Goal: Task Accomplishment & Management: Complete application form

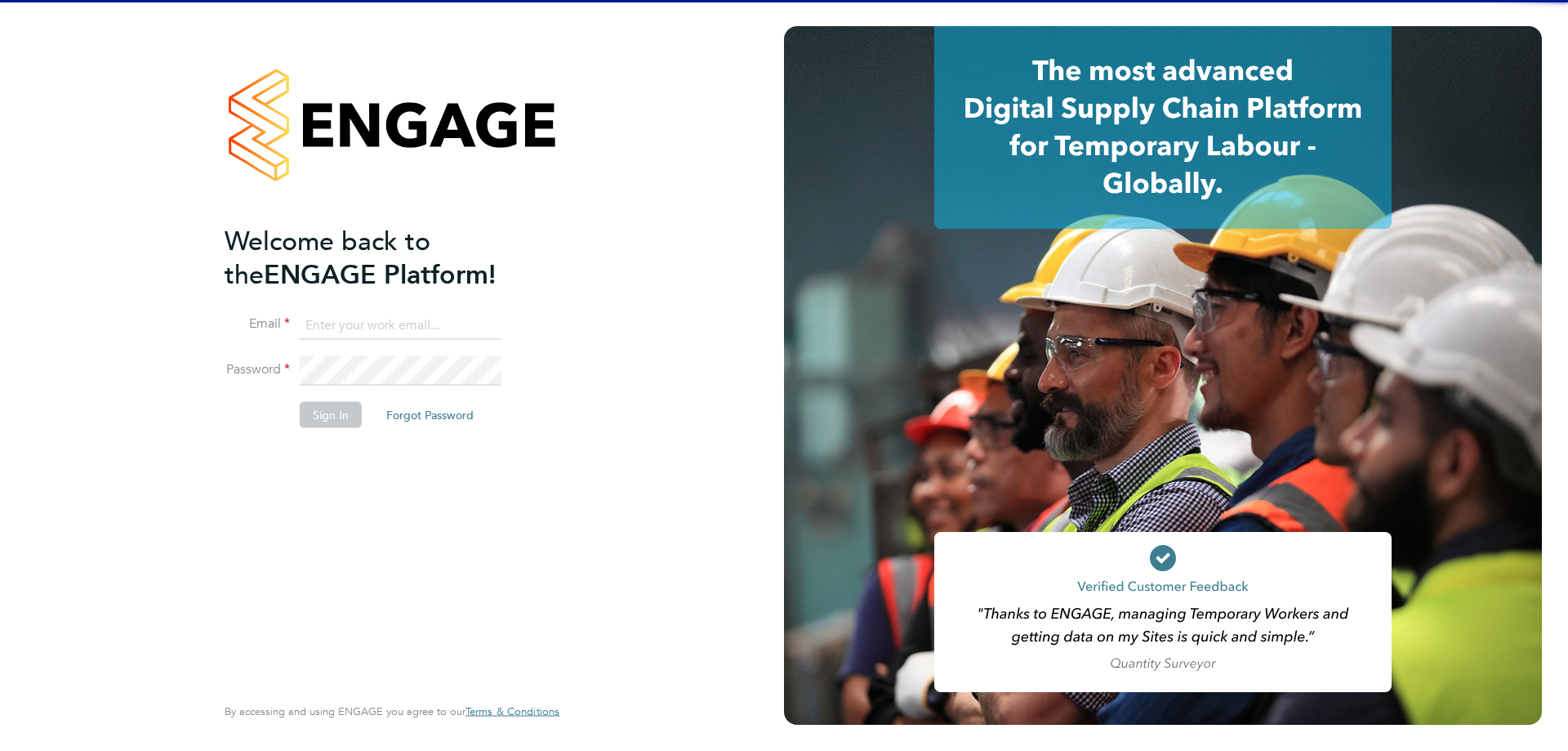
click at [378, 346] on li "Email" at bounding box center [383, 333] width 318 height 46
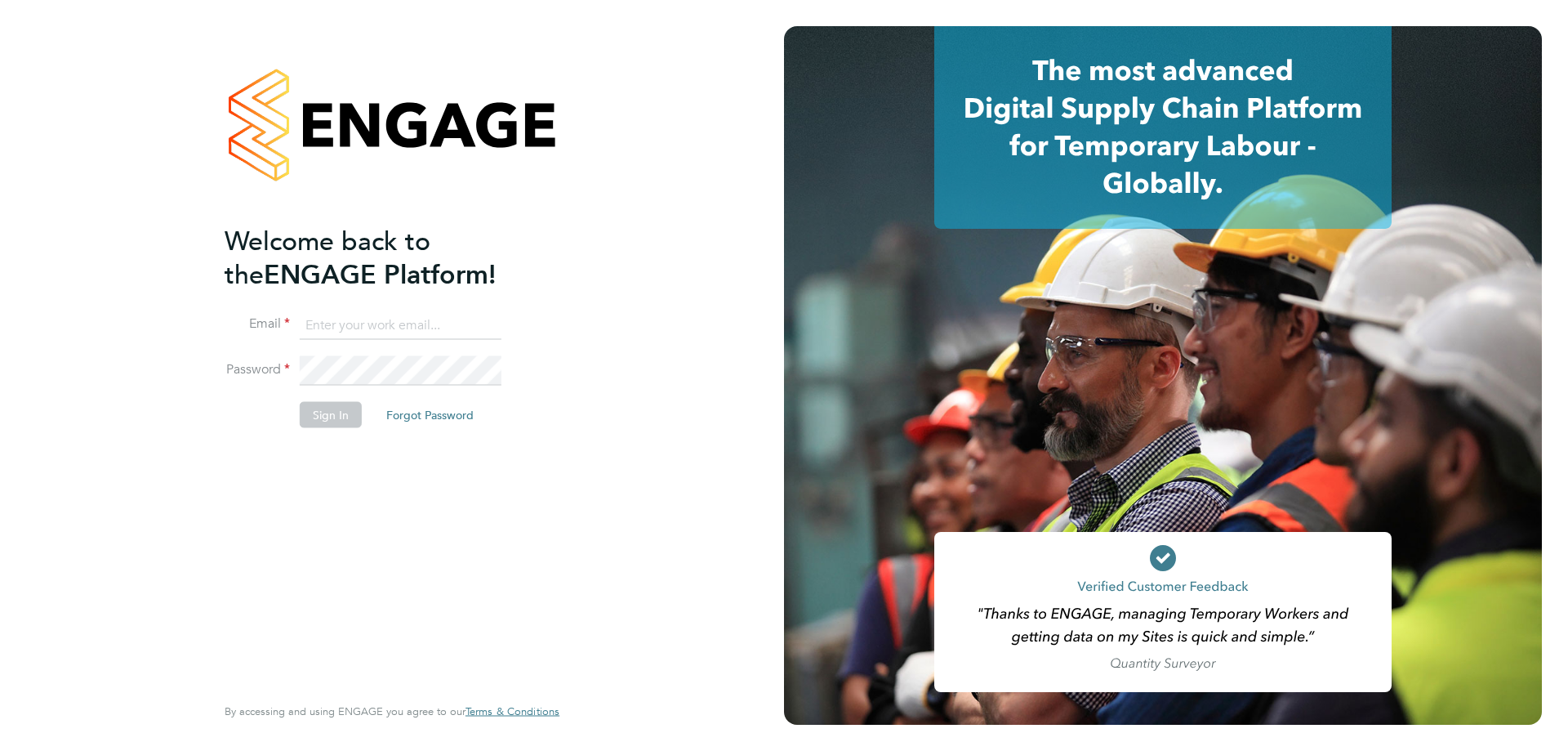
click at [378, 335] on input at bounding box center [400, 324] width 202 height 29
type input "g"
click at [450, 321] on input at bounding box center [400, 324] width 202 height 29
paste input "Gemma.Phillips@danielowen.co.uk"
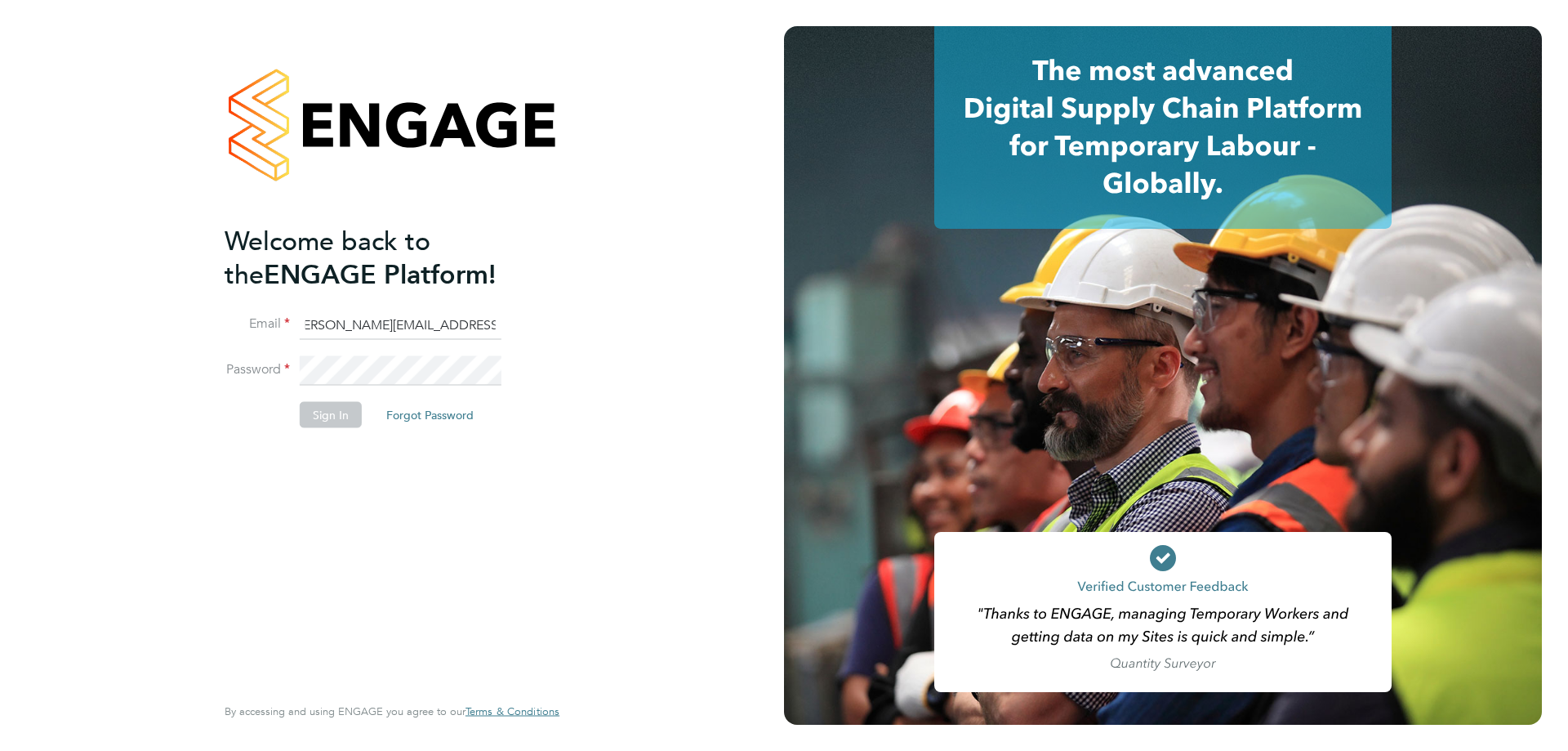
type input "gemma.phillips@danielowen.co.uk"
click at [336, 417] on button "Sign In" at bounding box center [331, 415] width 62 height 26
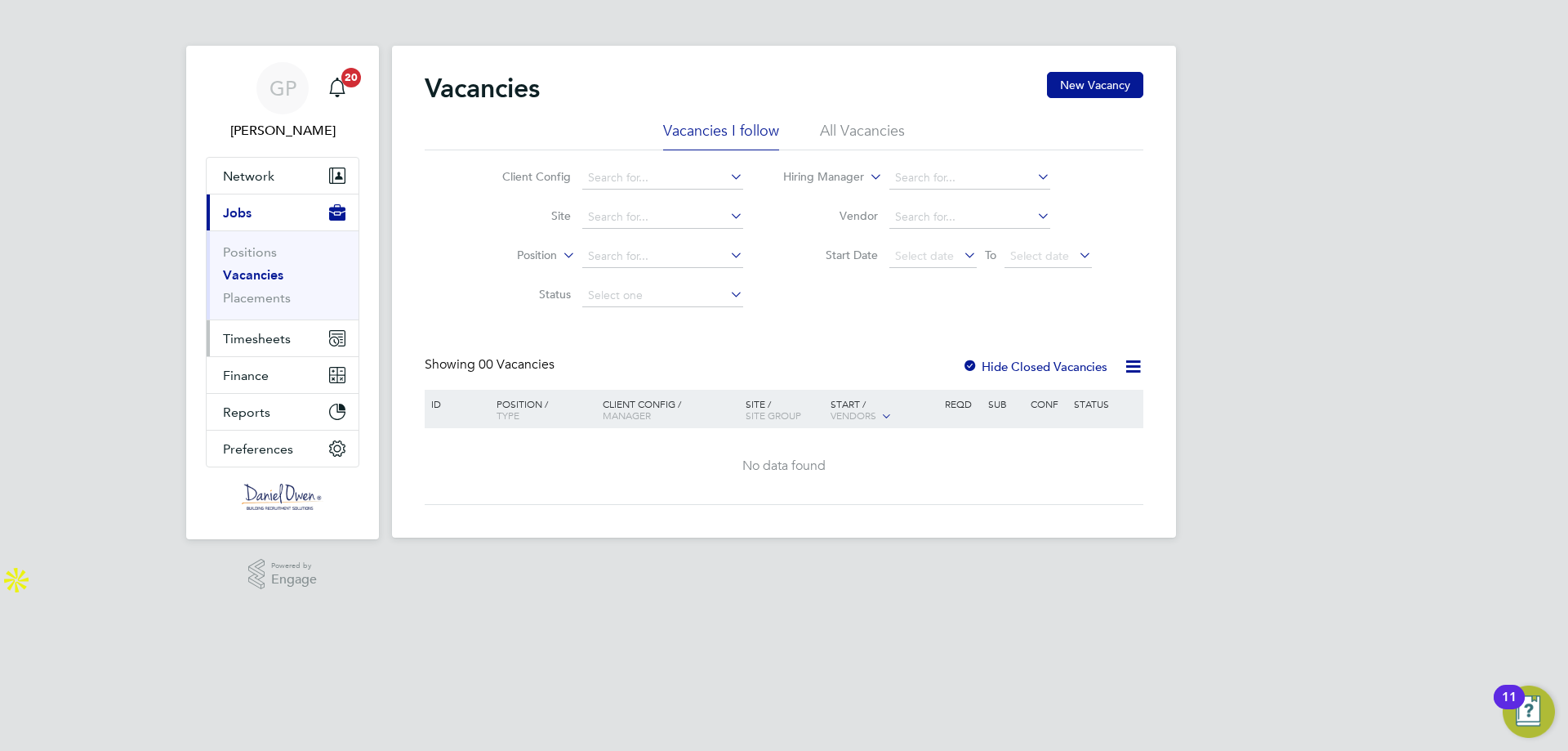
click at [251, 336] on span "Timesheets" at bounding box center [256, 338] width 68 height 16
click at [241, 335] on span "Timesheets" at bounding box center [256, 338] width 68 height 16
click at [263, 338] on span "Timesheets" at bounding box center [256, 338] width 68 height 16
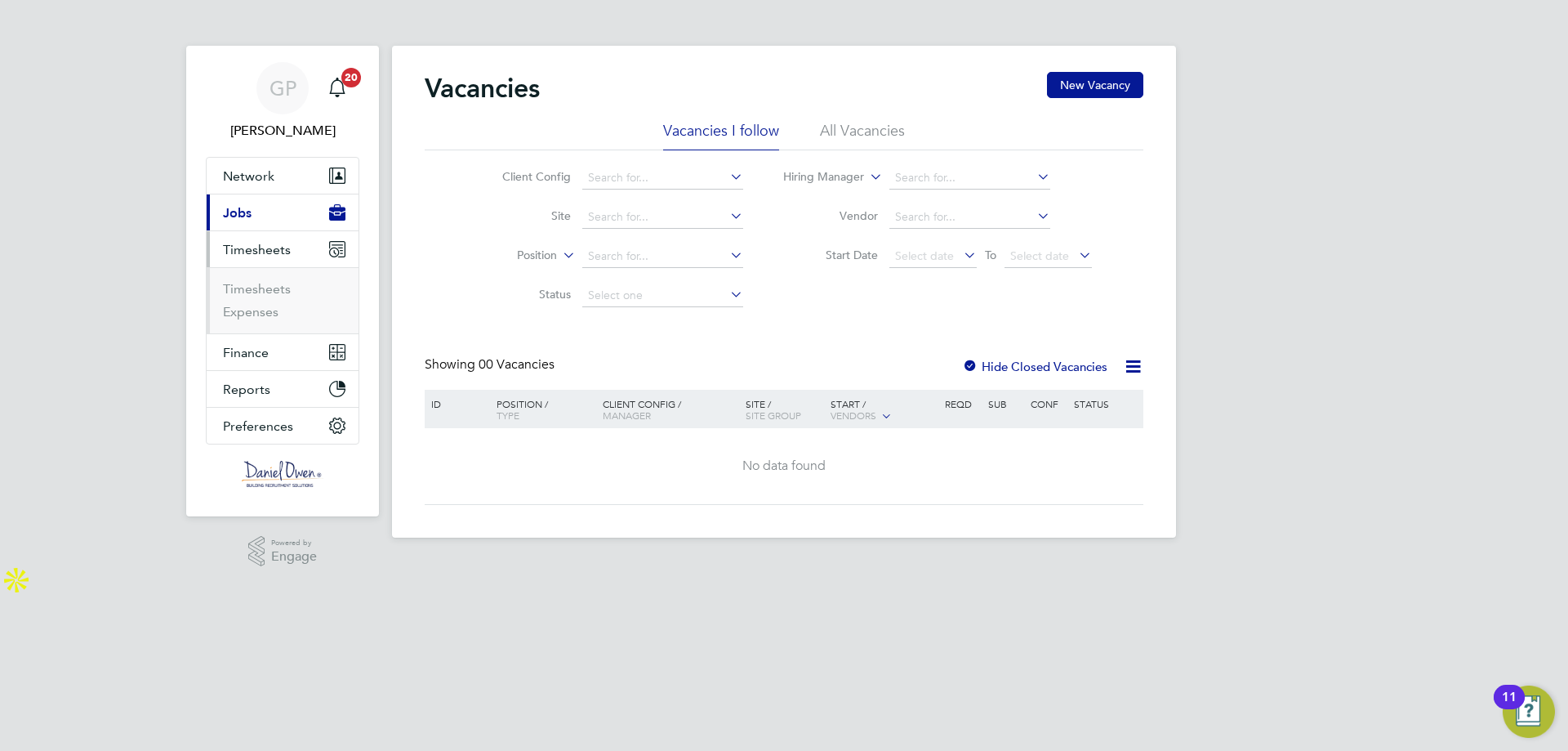
click at [278, 254] on span "Timesheets" at bounding box center [256, 249] width 68 height 16
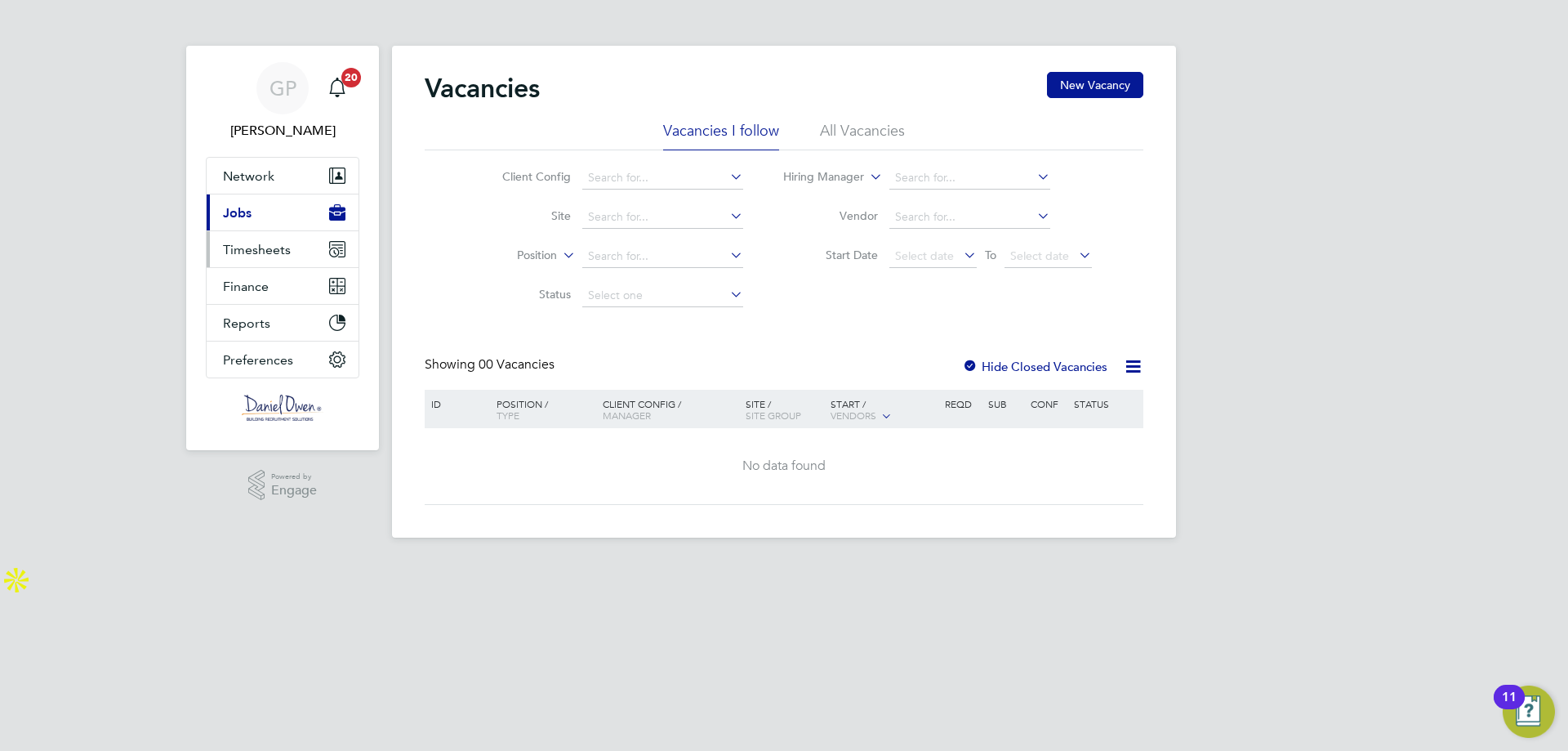
click at [278, 254] on span "Timesheets" at bounding box center [256, 249] width 68 height 16
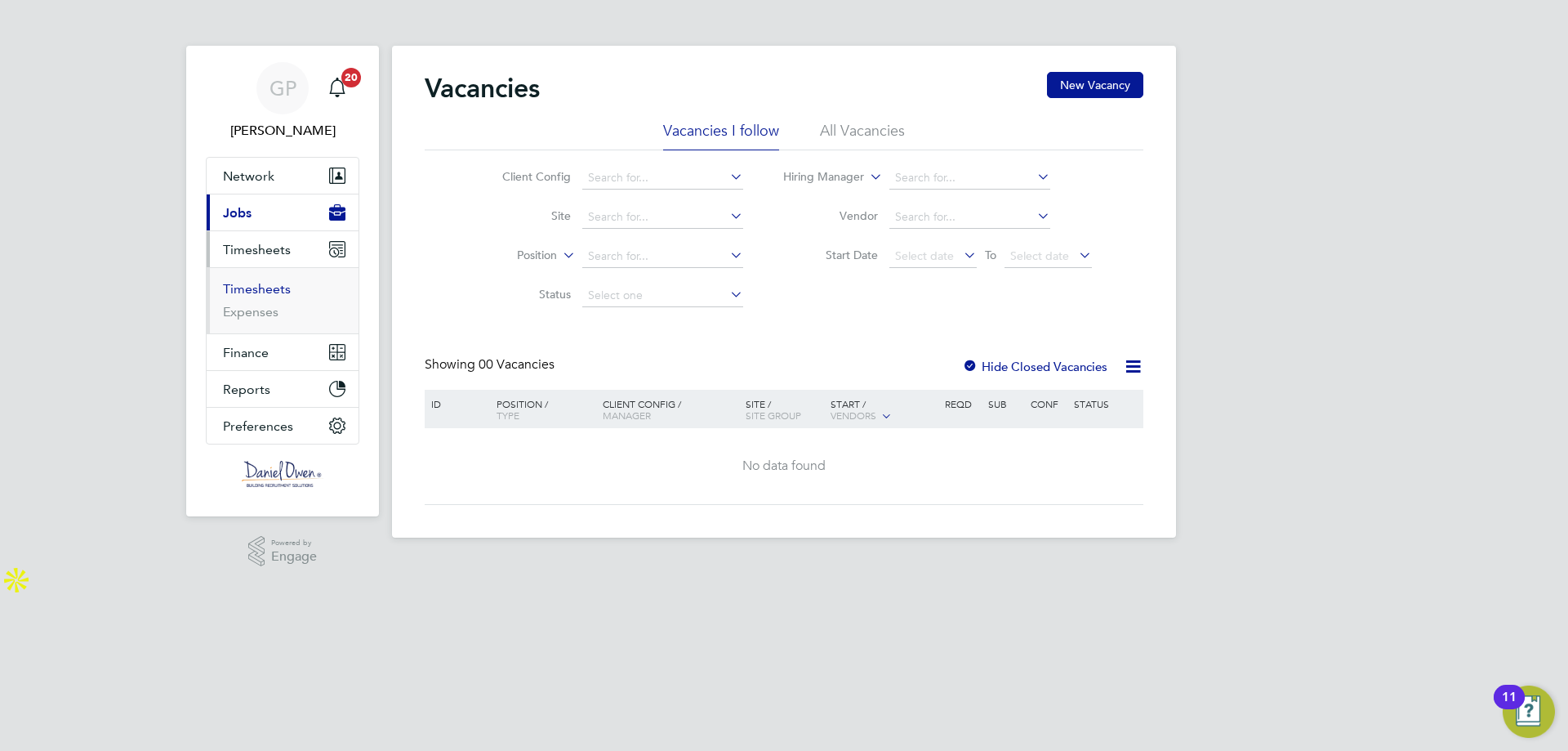
click at [262, 294] on link "Timesheets" at bounding box center [256, 289] width 68 height 16
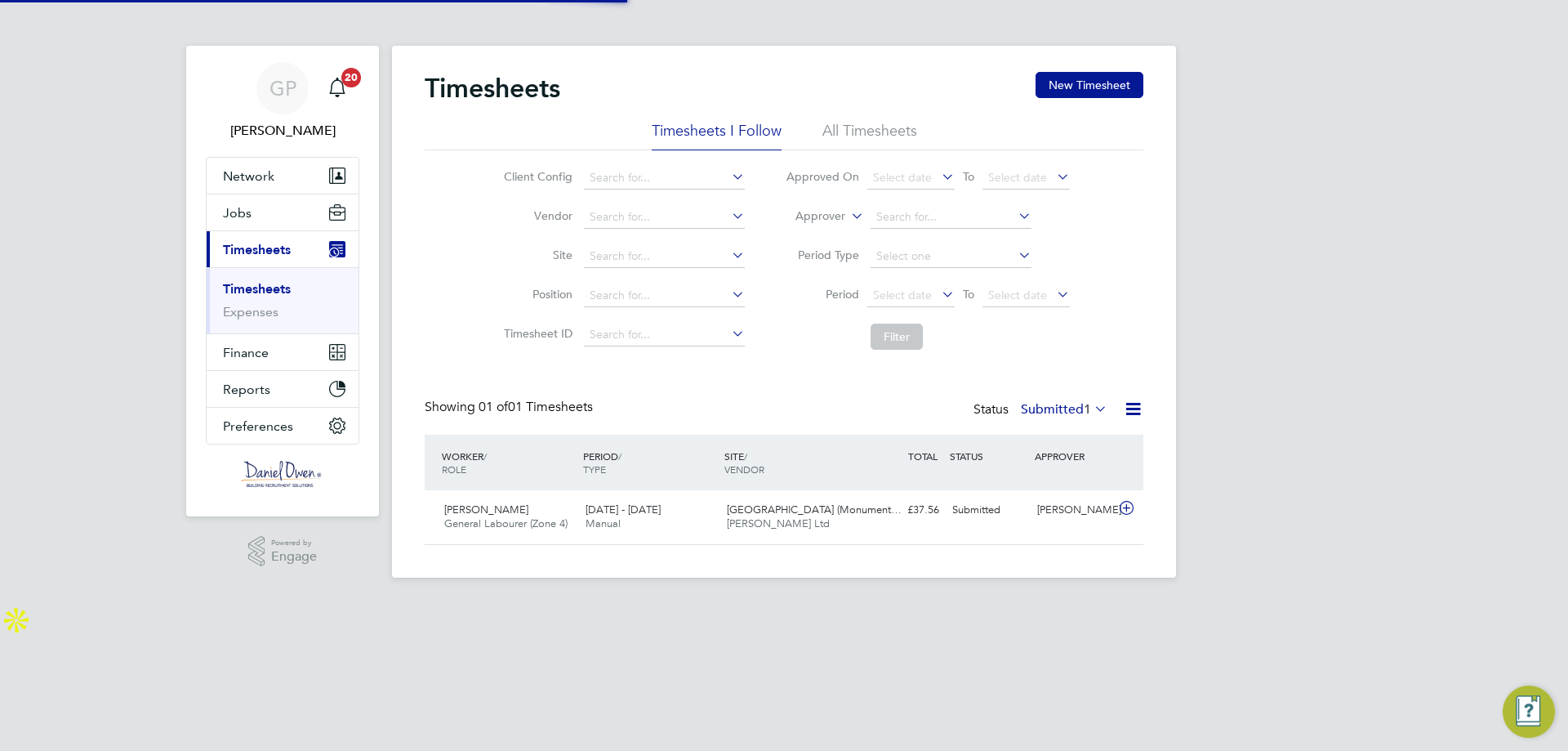
scroll to position [41, 142]
click at [630, 181] on input at bounding box center [664, 178] width 161 height 23
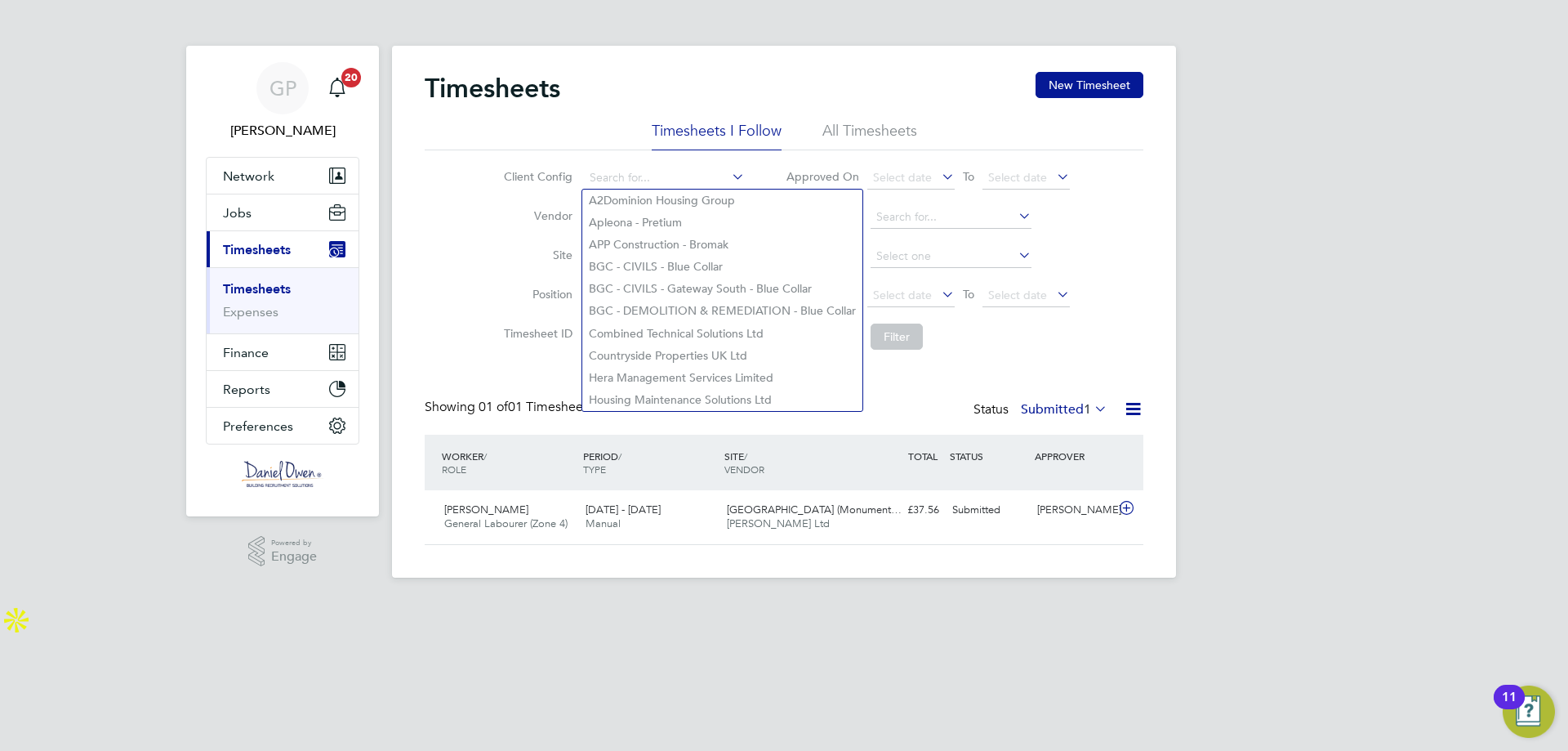
click at [480, 232] on li "Vendor" at bounding box center [621, 217] width 287 height 39
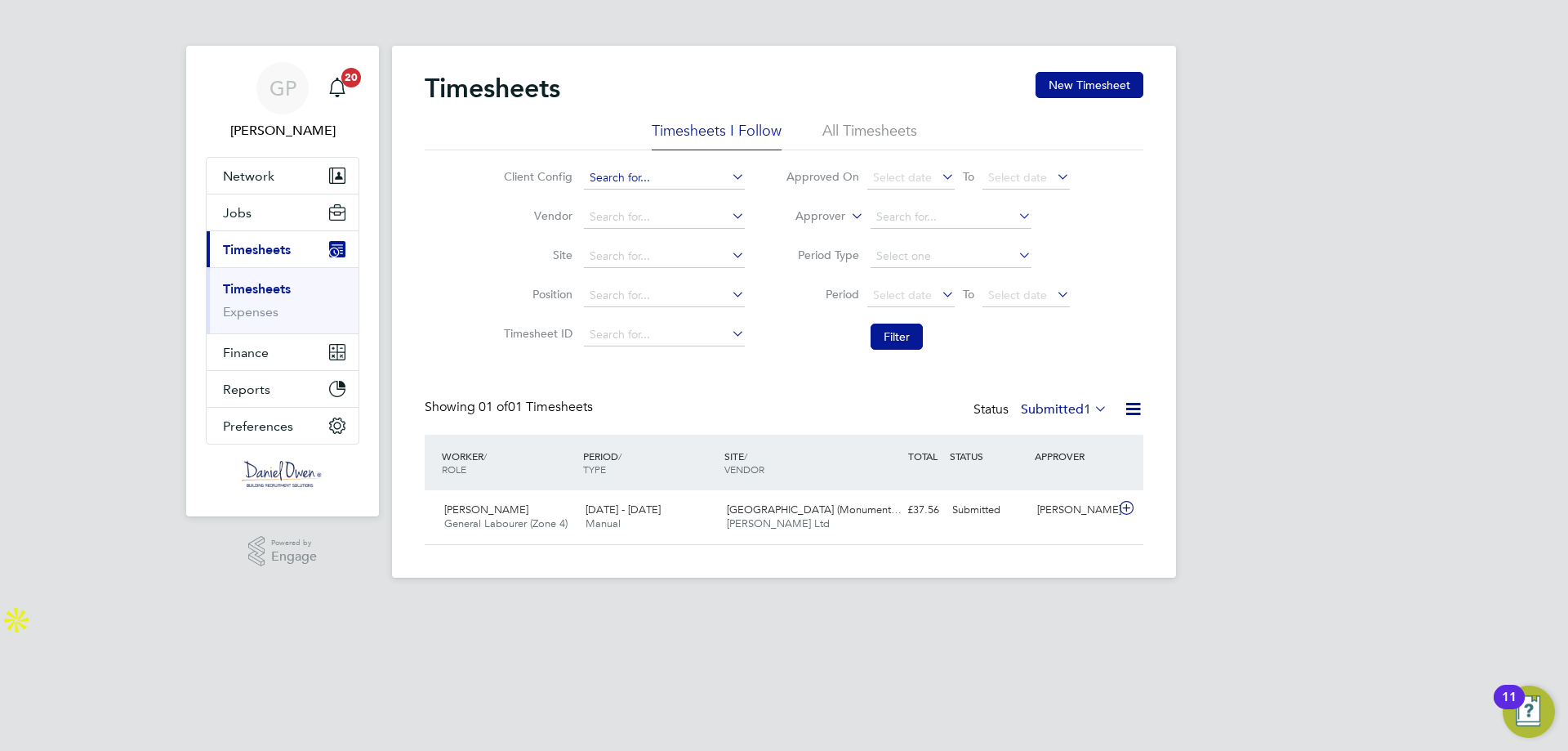
click at [609, 179] on input at bounding box center [664, 178] width 161 height 23
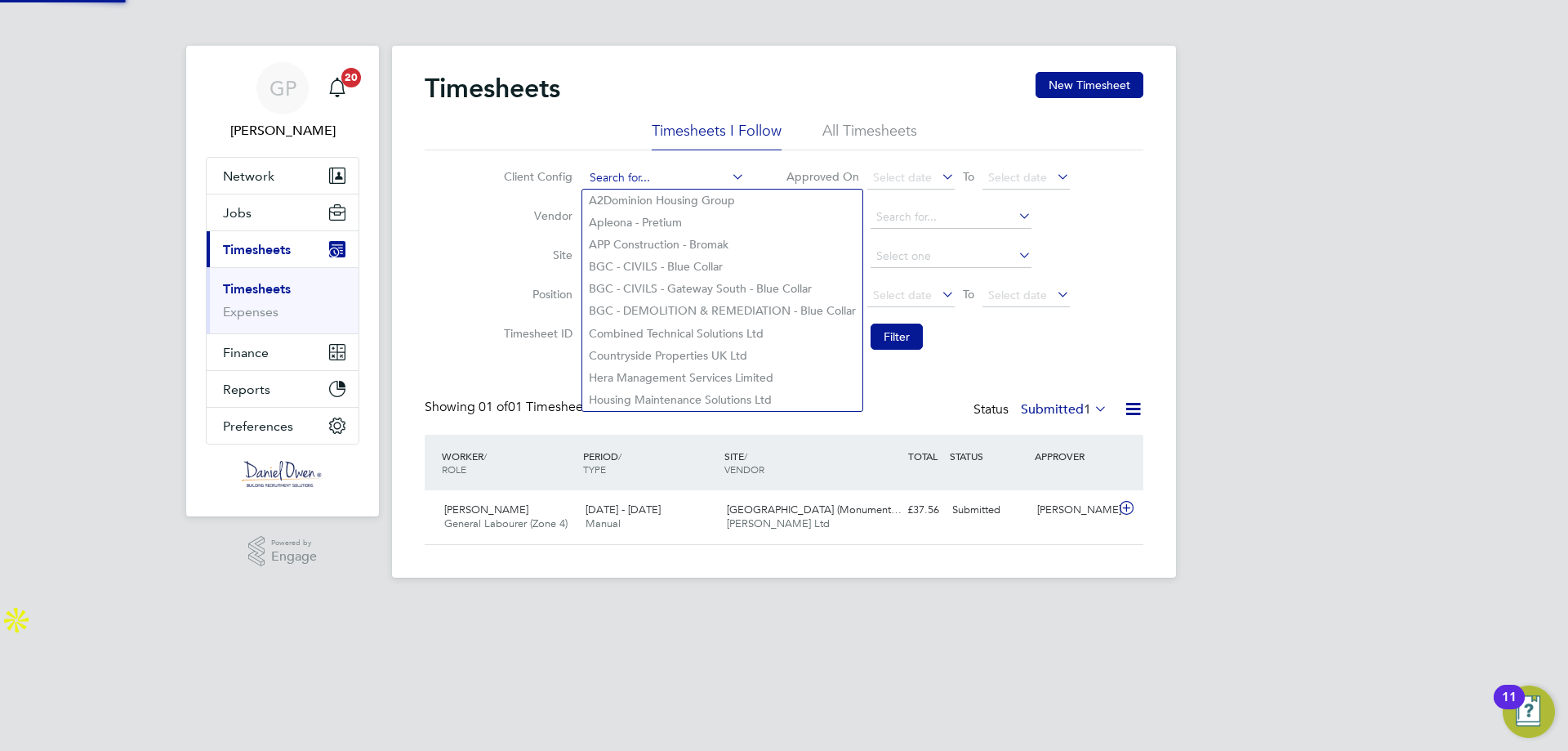
click at [631, 168] on input at bounding box center [664, 178] width 161 height 23
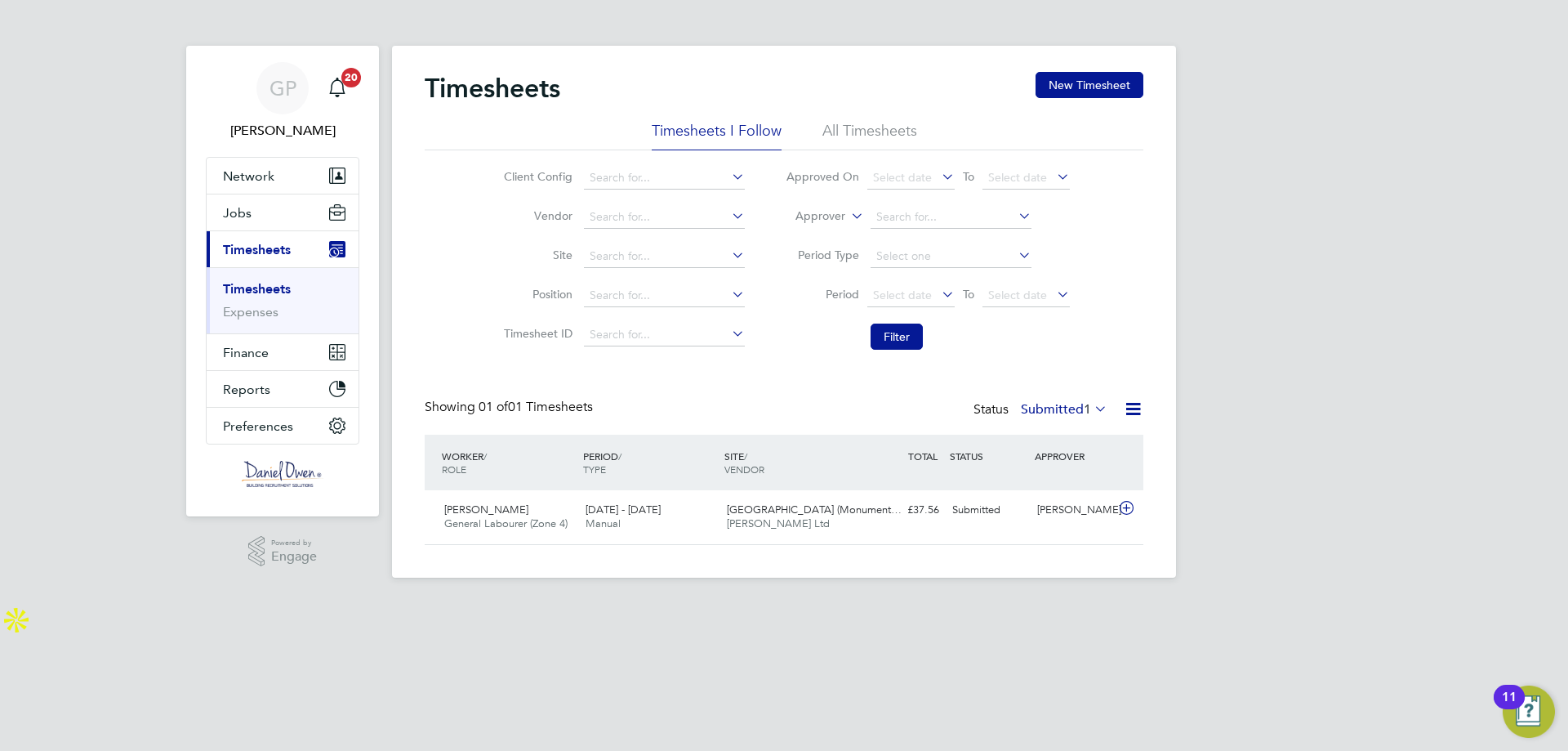
click at [495, 203] on li "Vendor" at bounding box center [621, 217] width 287 height 39
click at [619, 176] on input at bounding box center [664, 178] width 161 height 23
click at [603, 251] on input at bounding box center [664, 257] width 161 height 23
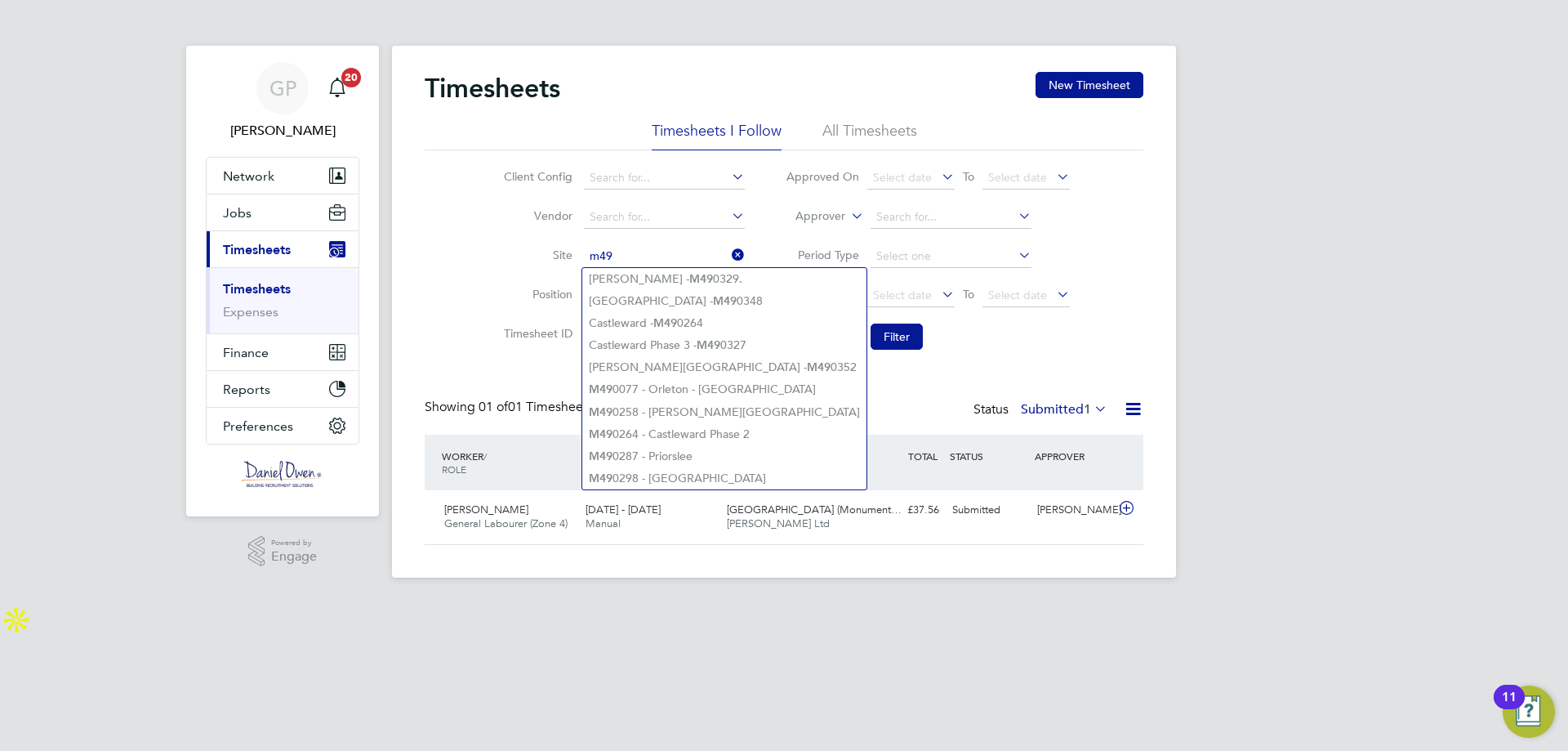
type input "m49"
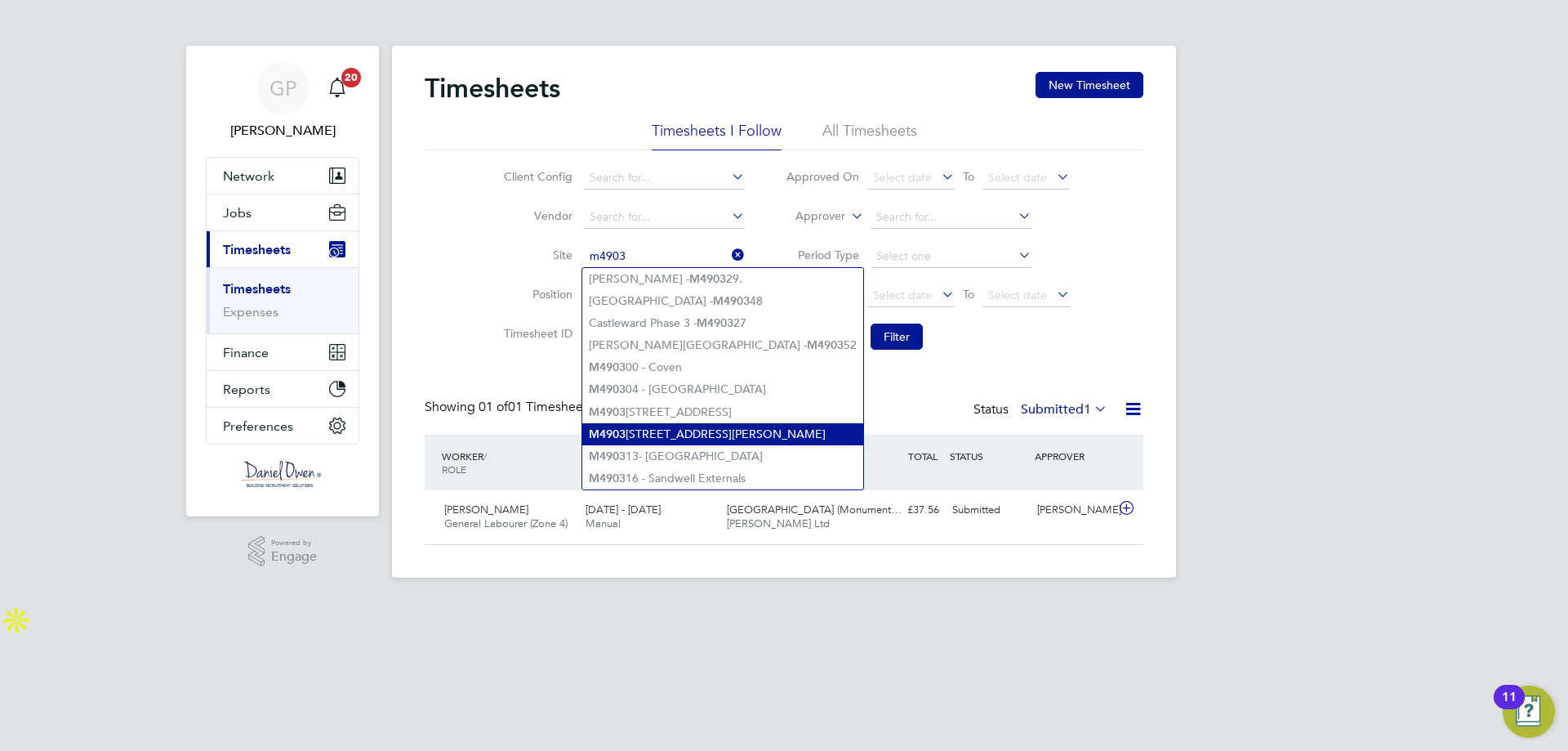
click at [664, 426] on li "M4903 [STREET_ADDRESS][PERSON_NAME]" at bounding box center [722, 433] width 281 height 22
type input "M490312 - [PERSON_NAME][GEOGRAPHIC_DATA]"
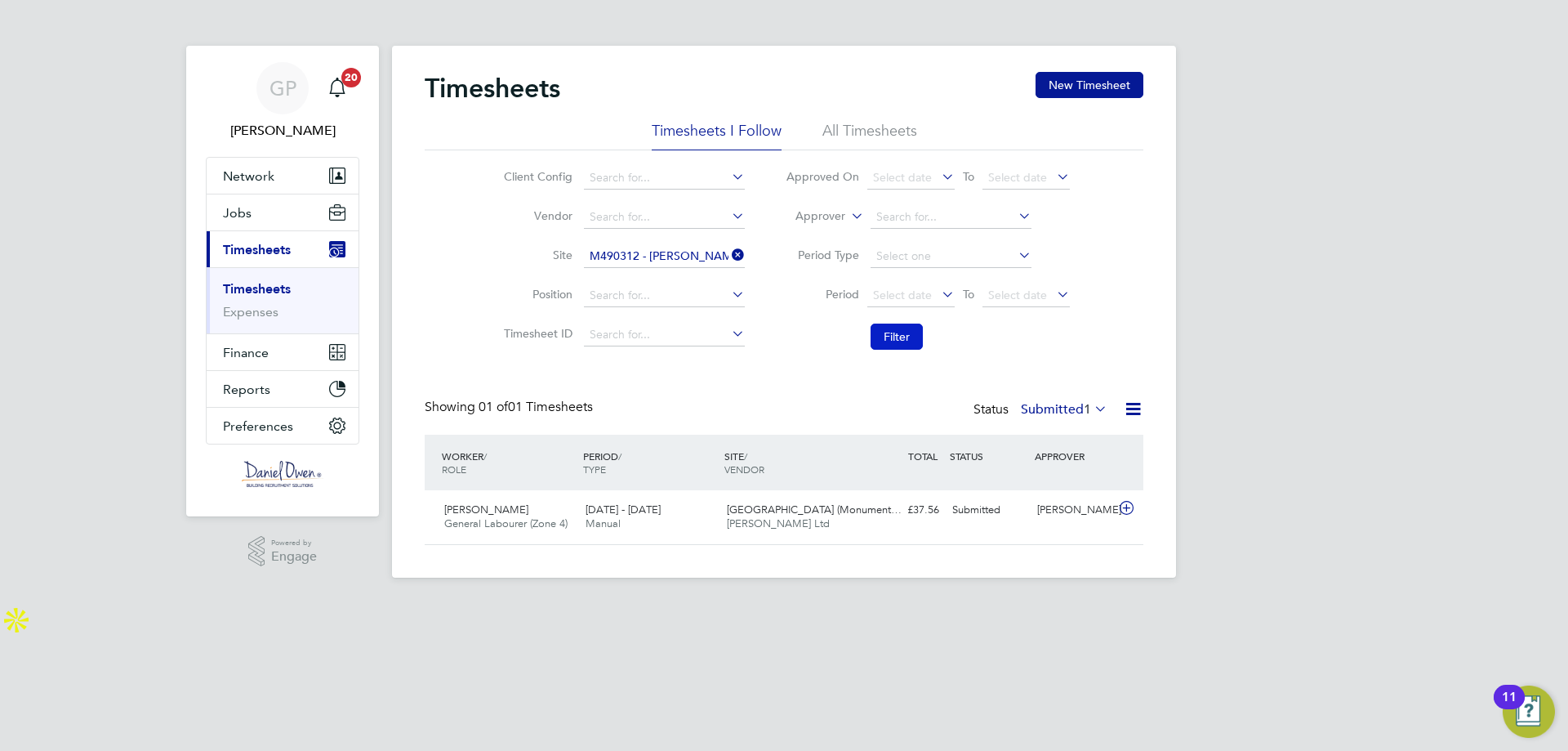
click at [910, 340] on button "Filter" at bounding box center [897, 336] width 53 height 26
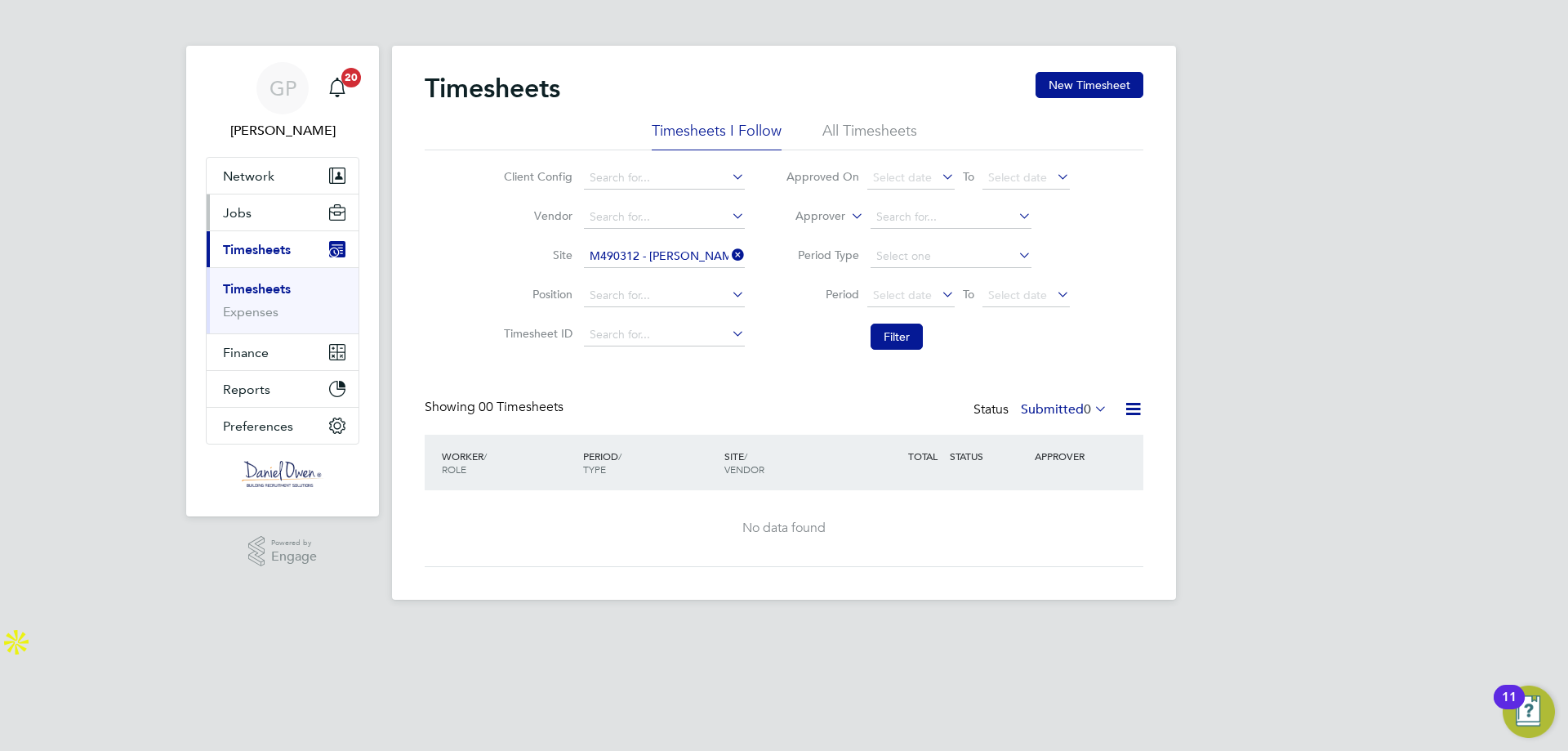
click at [253, 210] on button "Jobs" at bounding box center [283, 212] width 152 height 36
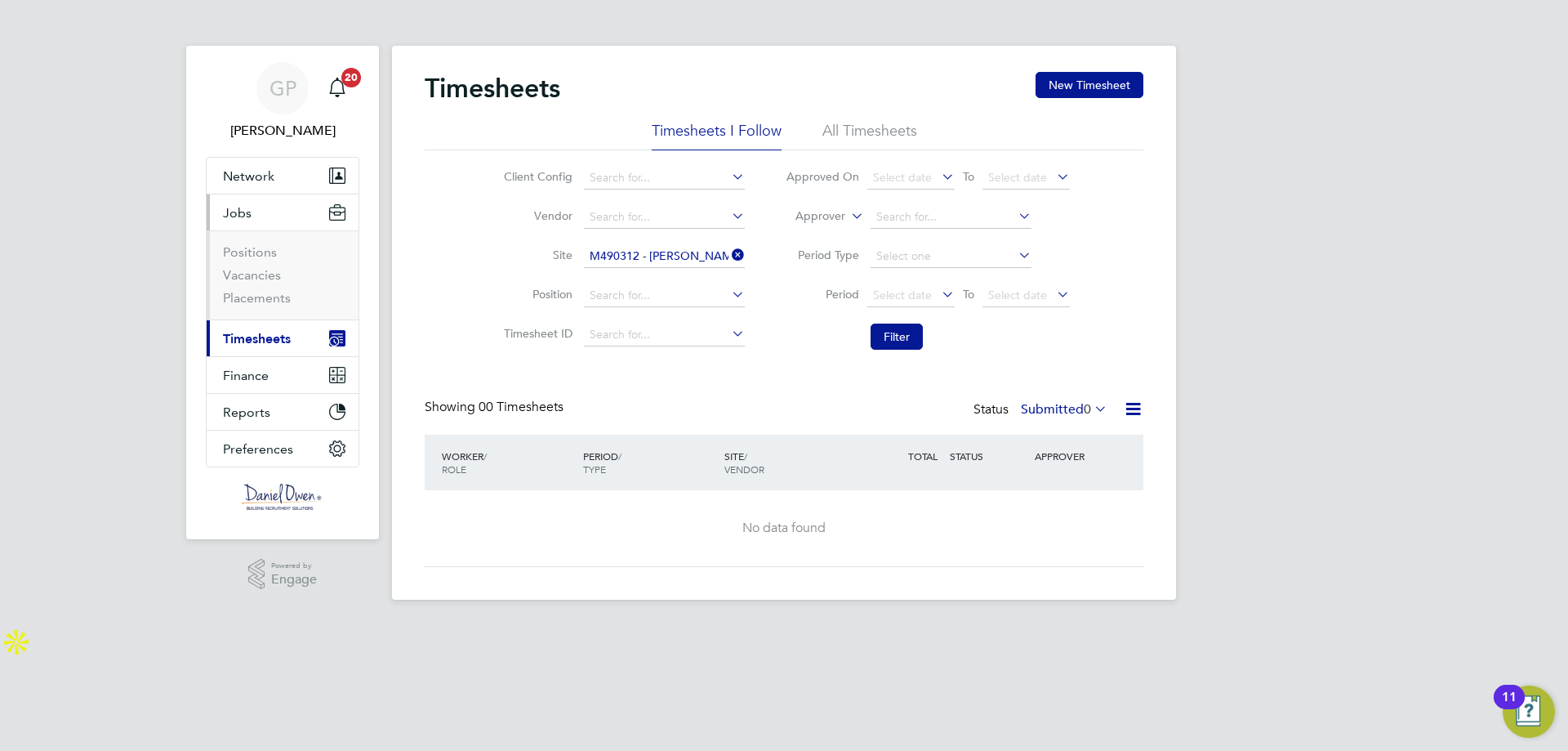
click at [259, 340] on span "Timesheets" at bounding box center [256, 338] width 68 height 16
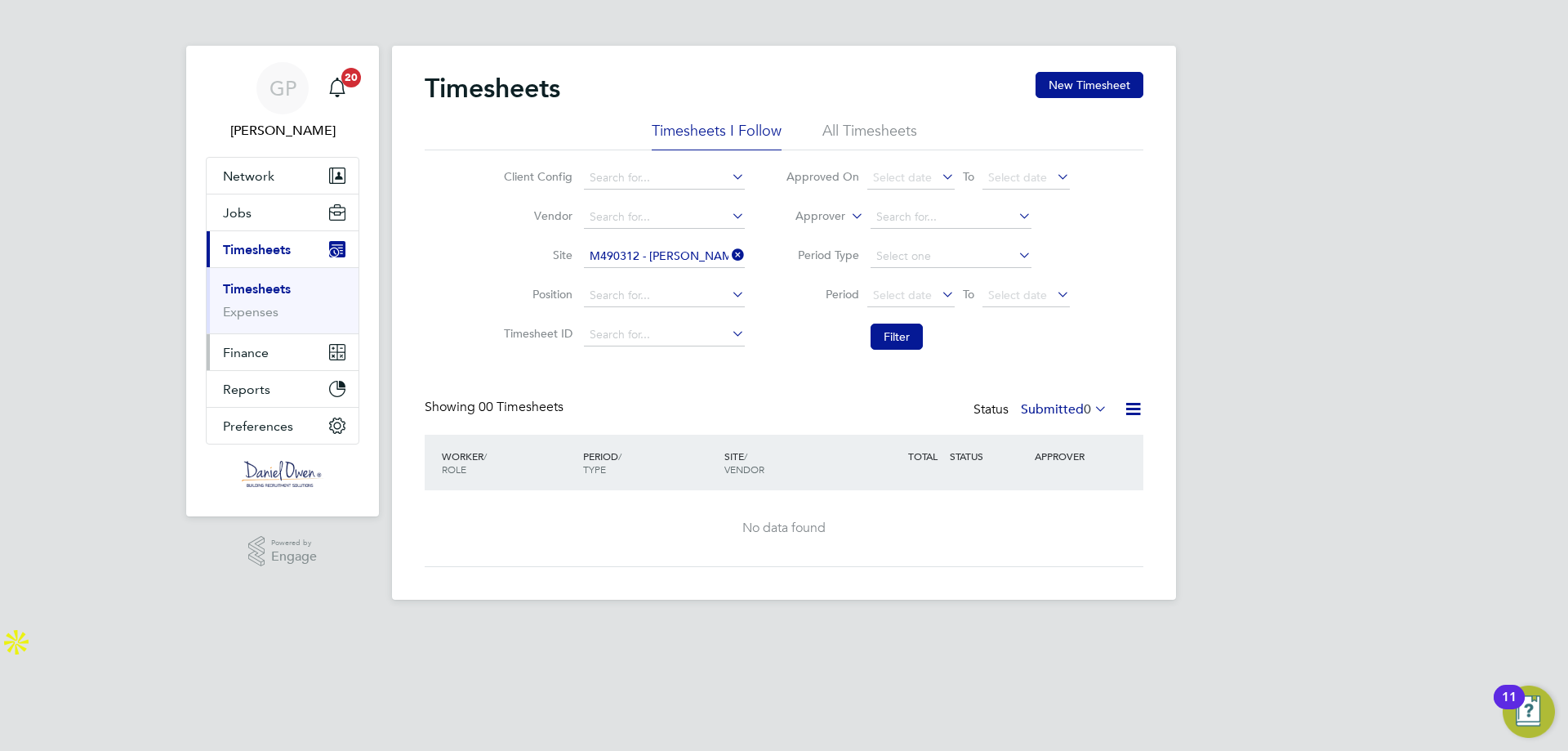
click at [266, 355] on span "Finance" at bounding box center [245, 352] width 46 height 16
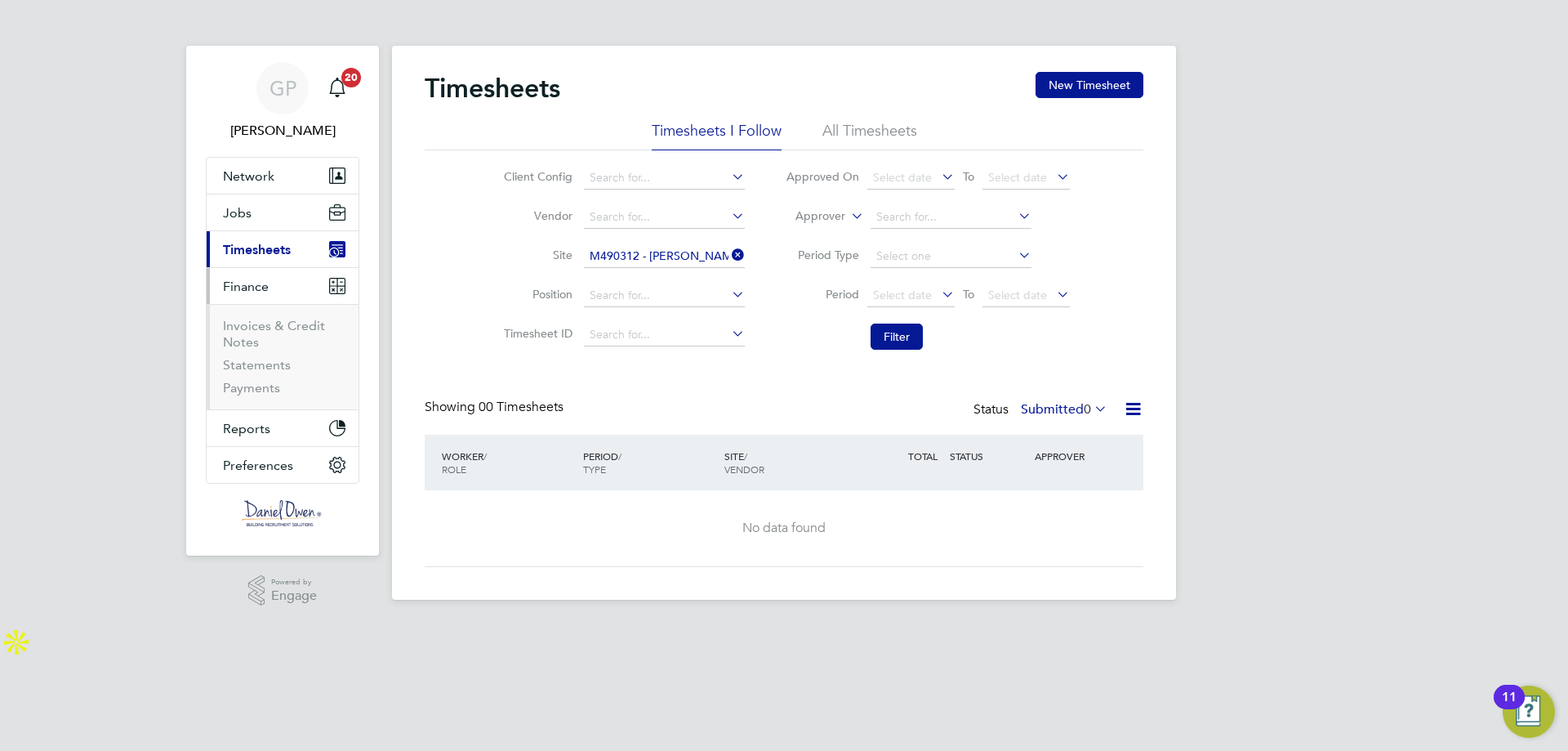
click at [248, 253] on span "Timesheets" at bounding box center [256, 249] width 68 height 16
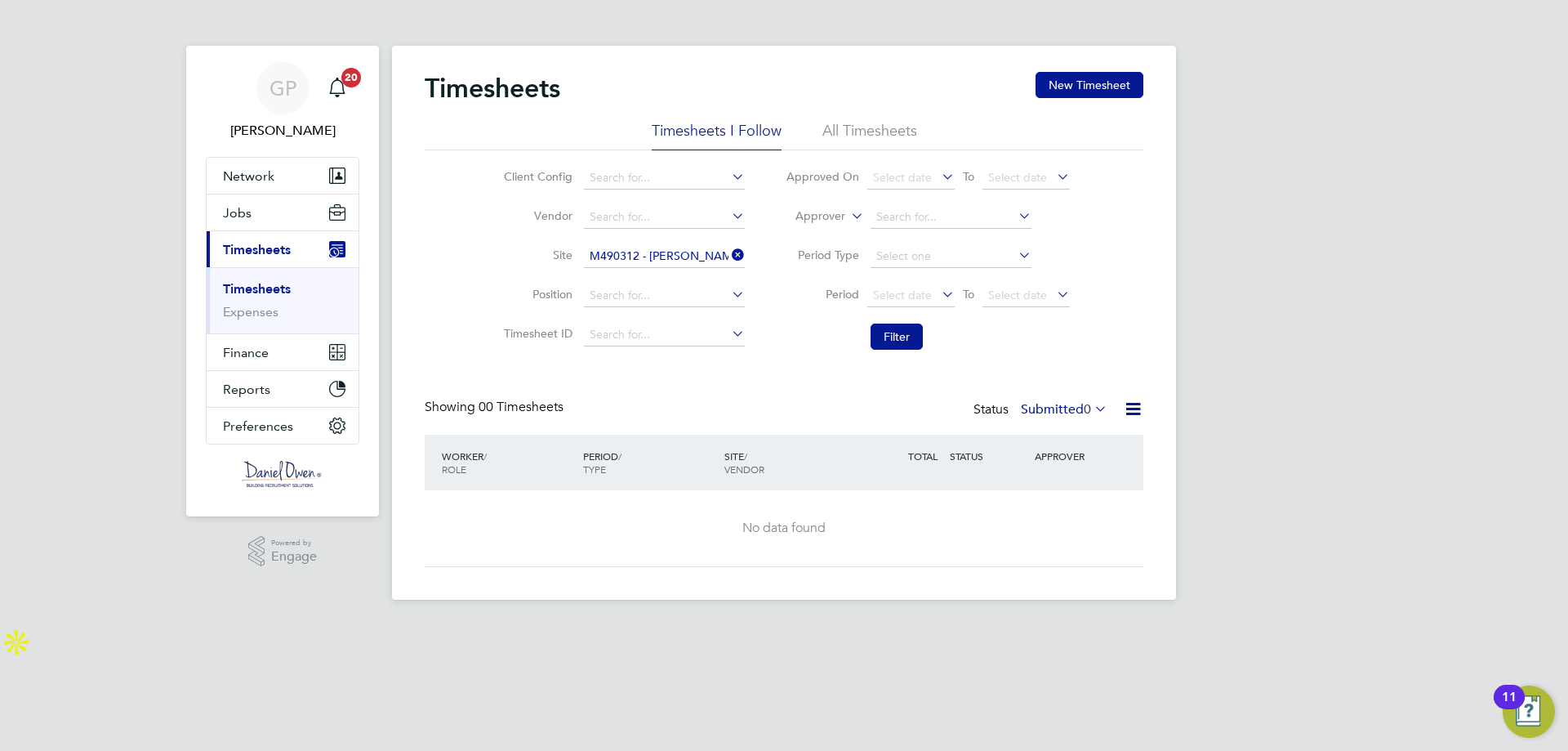
click at [254, 293] on link "Timesheets" at bounding box center [256, 289] width 68 height 16
click at [865, 128] on li "All Timesheets" at bounding box center [869, 135] width 95 height 29
click at [909, 321] on li "Filter" at bounding box center [928, 336] width 325 height 42
click at [913, 327] on button "Filter" at bounding box center [897, 336] width 53 height 26
click at [238, 248] on span "Timesheets" at bounding box center [256, 249] width 68 height 16
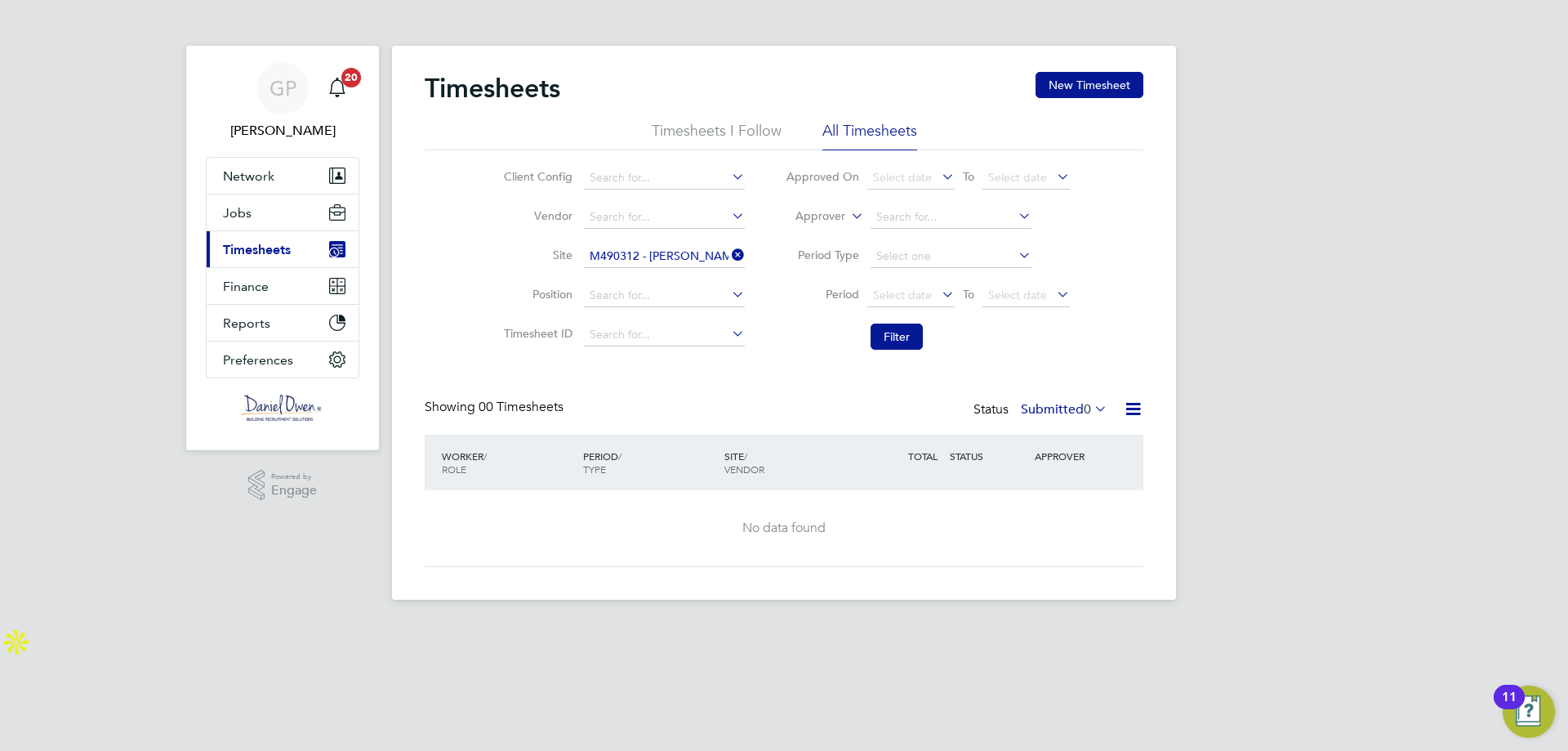
click at [238, 248] on span "Timesheets" at bounding box center [256, 249] width 68 height 16
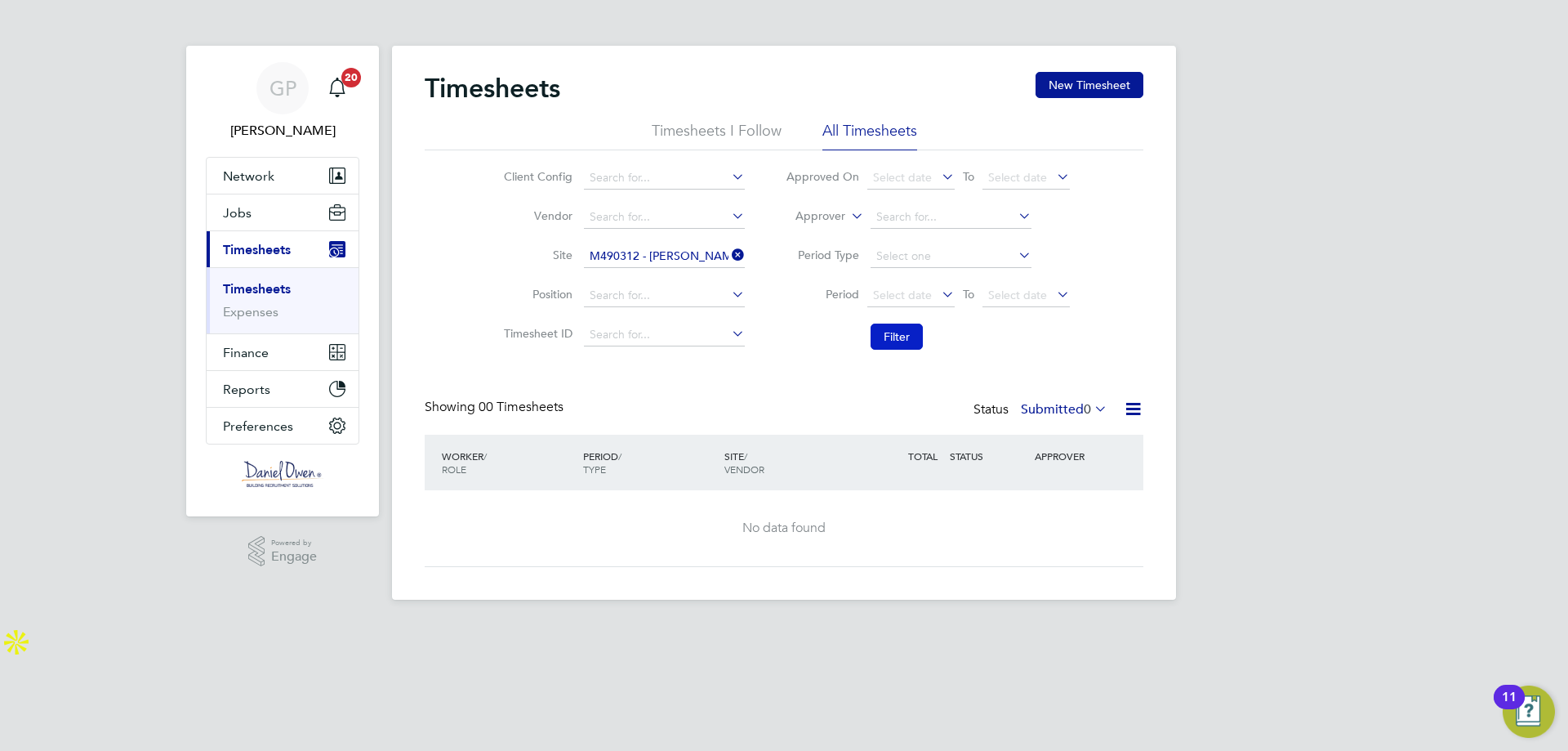
click at [897, 335] on button "Filter" at bounding box center [897, 336] width 53 height 26
click at [986, 425] on div "Showing 00 Timesheets Status Submitted 0" at bounding box center [784, 416] width 719 height 36
click at [984, 410] on div "Status Submitted 0" at bounding box center [1042, 410] width 137 height 23
click at [1091, 403] on icon at bounding box center [1091, 408] width 0 height 23
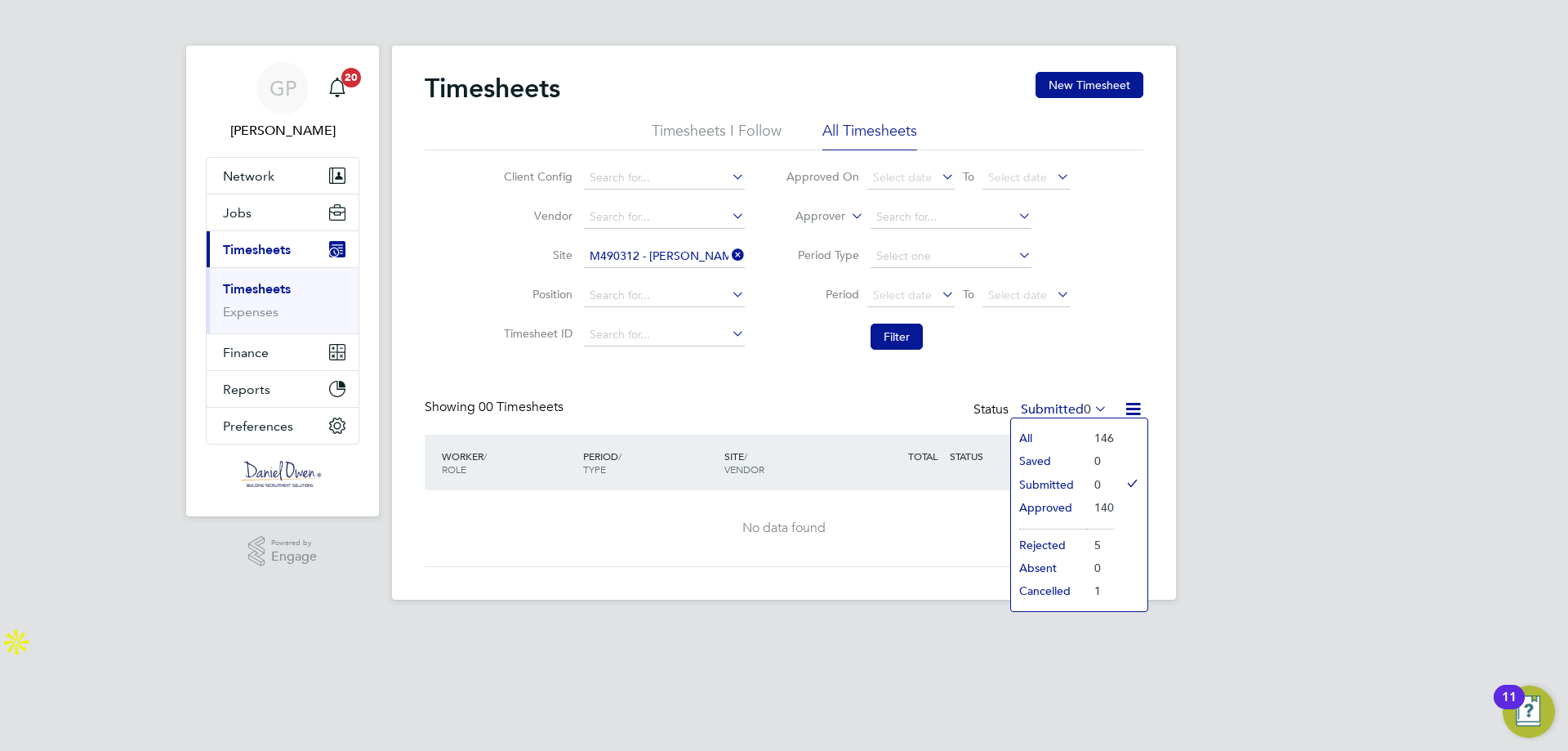
click at [1061, 441] on li "All" at bounding box center [1048, 438] width 75 height 23
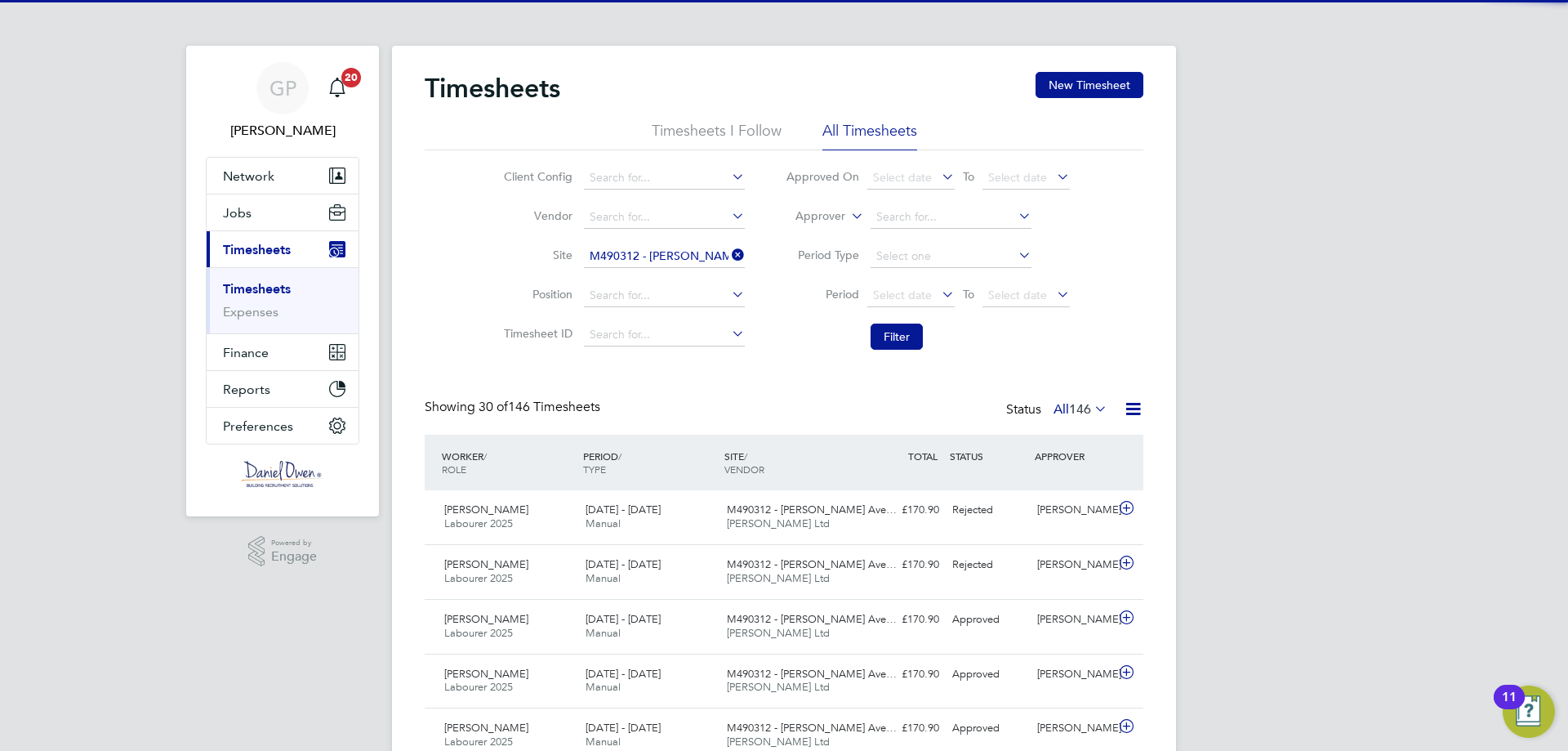
scroll to position [0, 0]
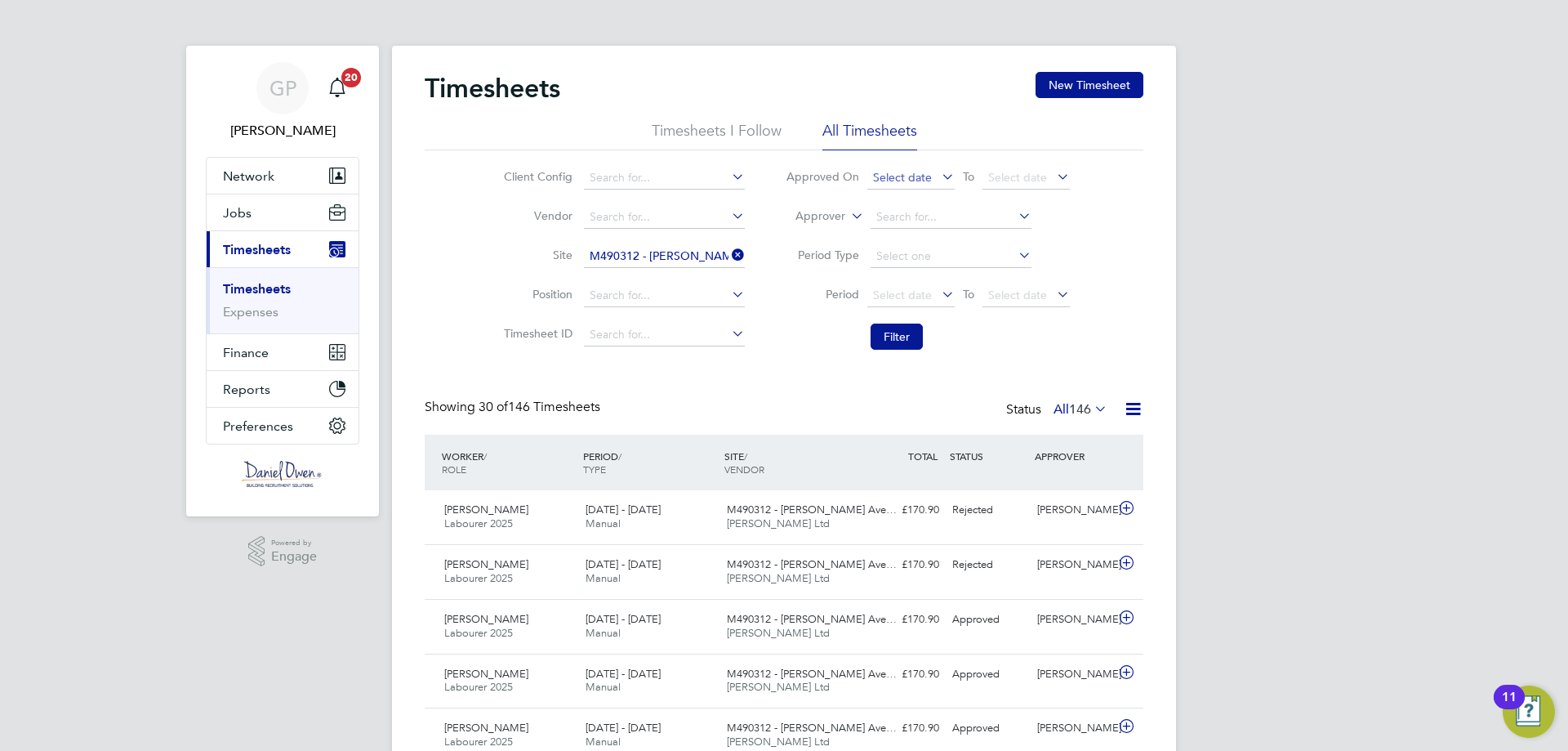
click at [928, 179] on span "Select date" at bounding box center [902, 178] width 59 height 15
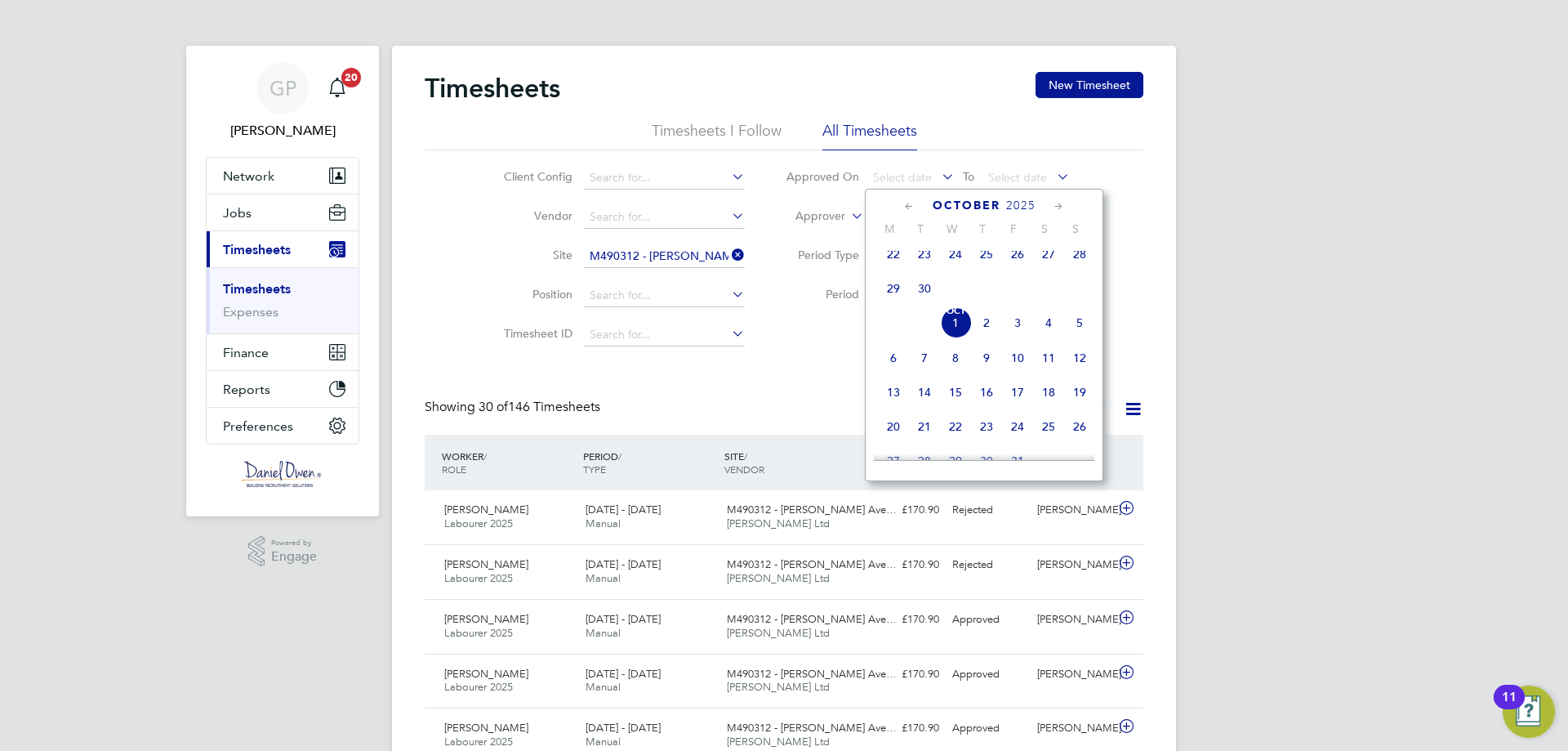
click at [1140, 186] on div "Client Config Vendor Site M490312 - [PERSON_NAME] Avenue Position Timesheet ID …" at bounding box center [784, 254] width 719 height 208
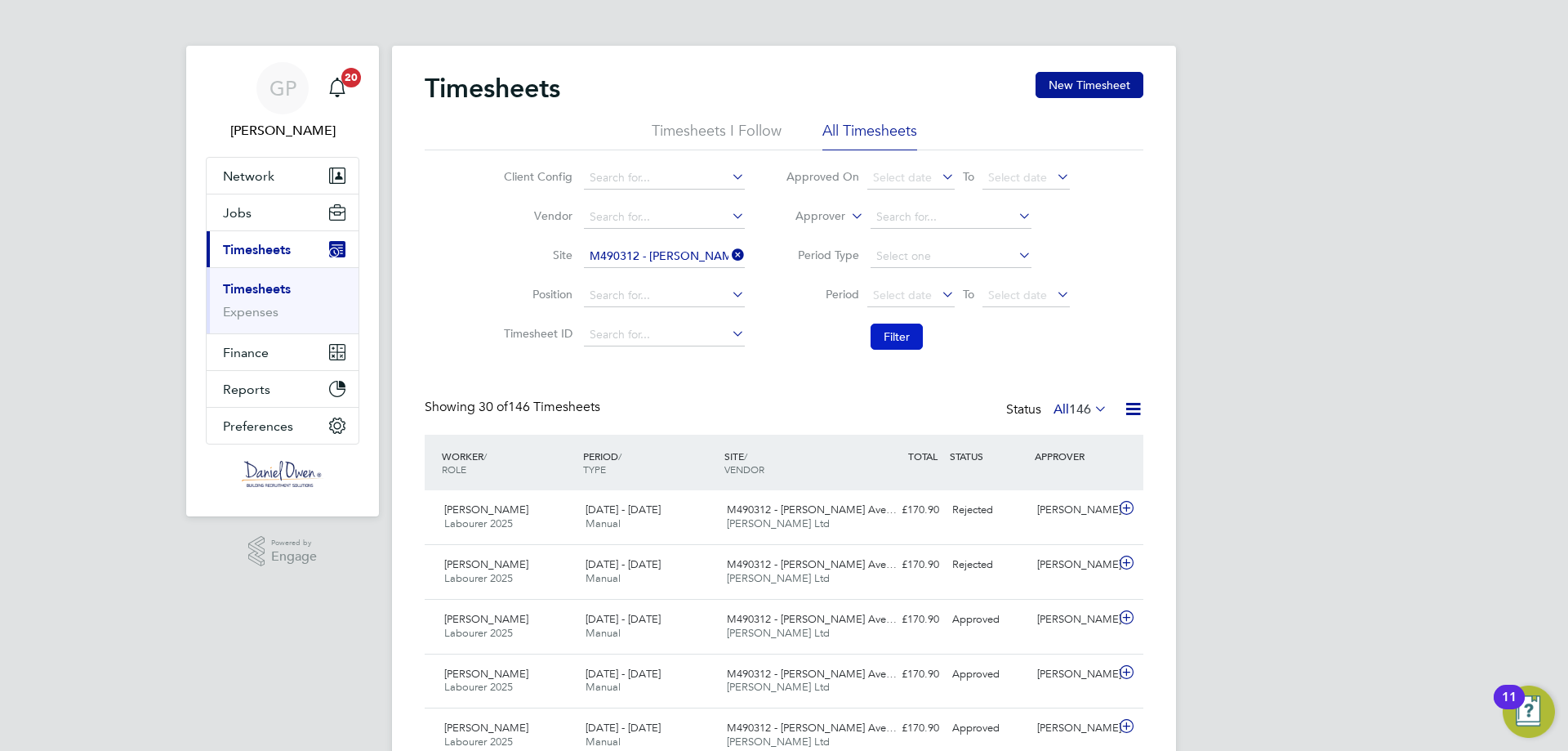
click at [900, 328] on button "Filter" at bounding box center [897, 336] width 53 height 26
click at [939, 172] on icon at bounding box center [939, 177] width 0 height 23
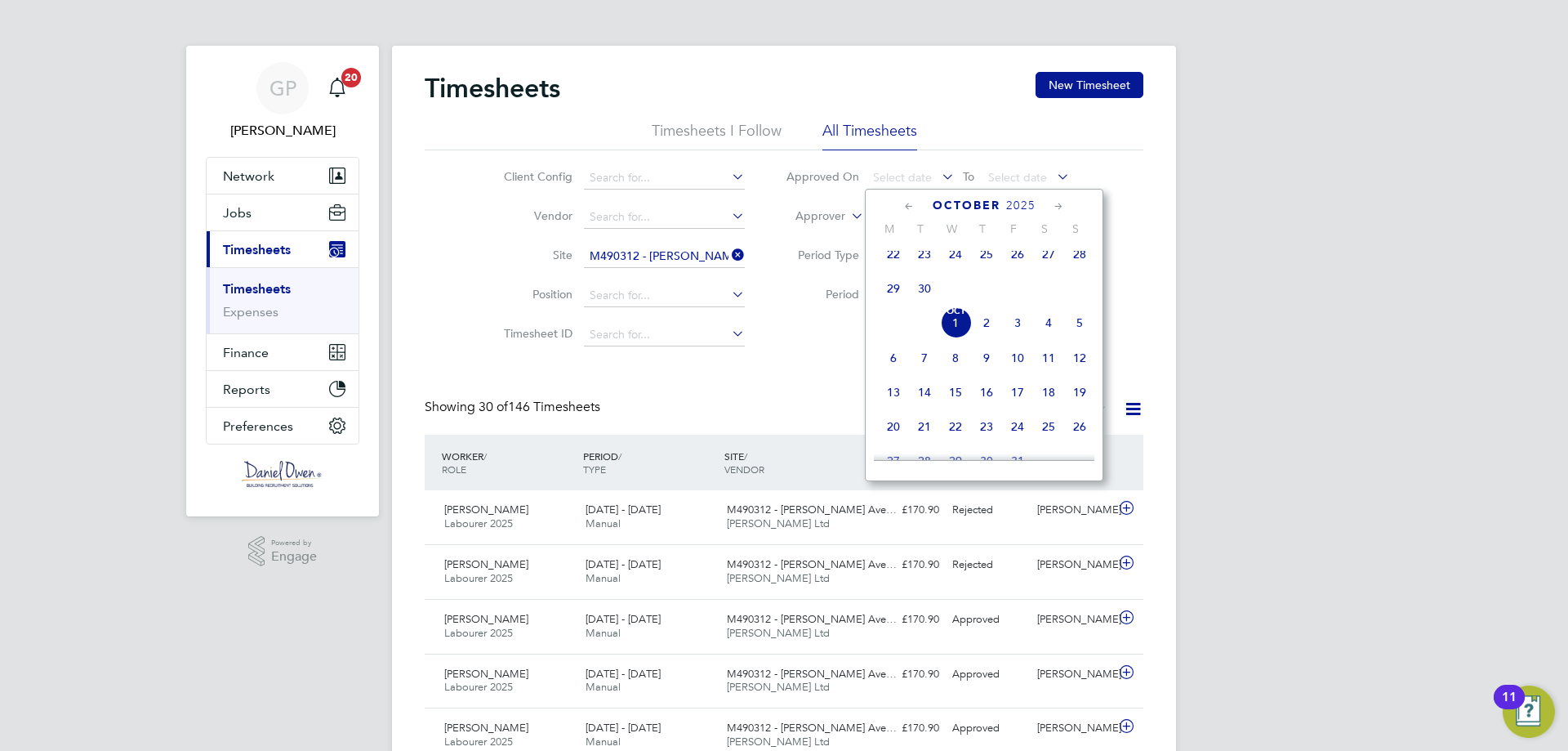
click at [888, 255] on span "22" at bounding box center [893, 254] width 31 height 31
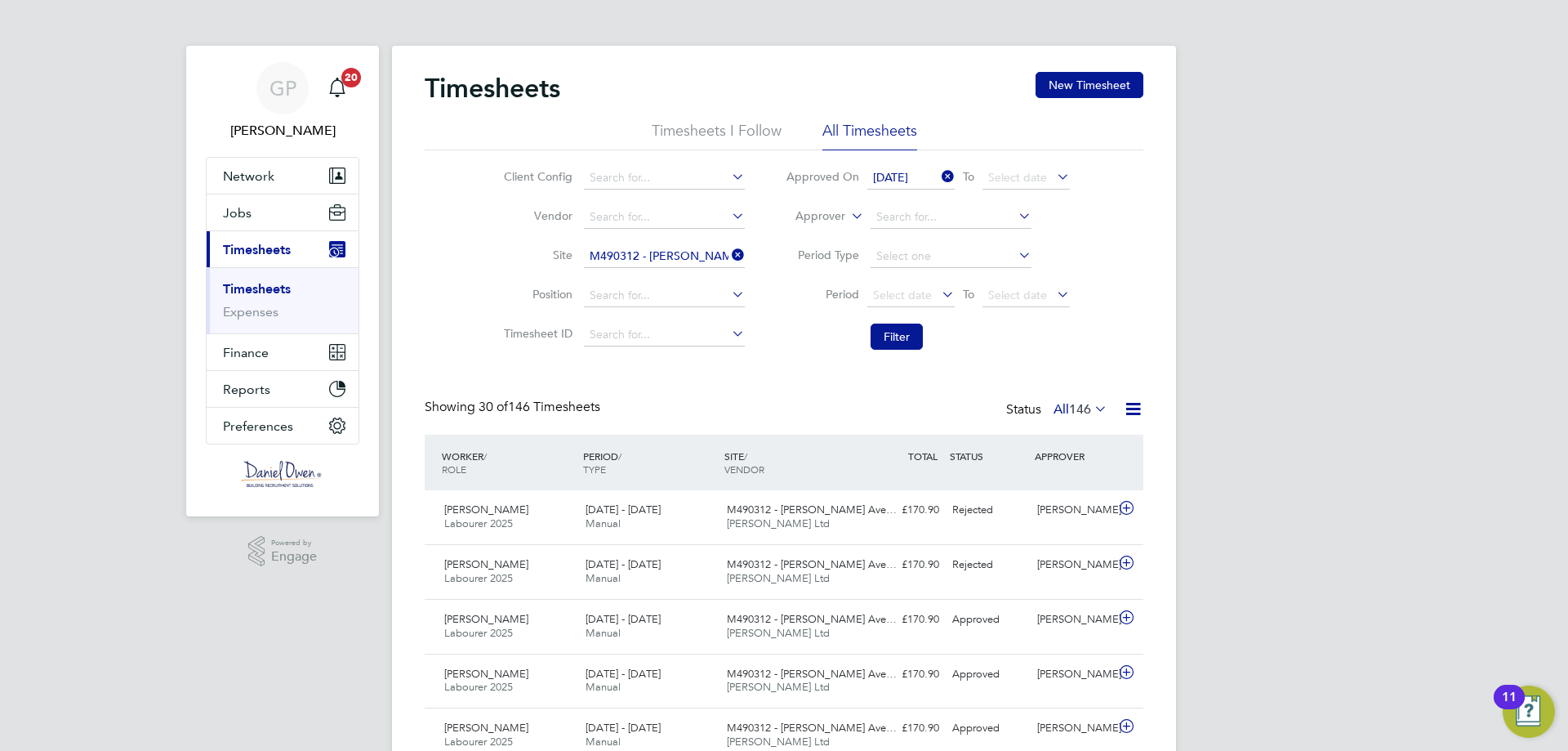
click at [1053, 179] on icon at bounding box center [1053, 177] width 0 height 23
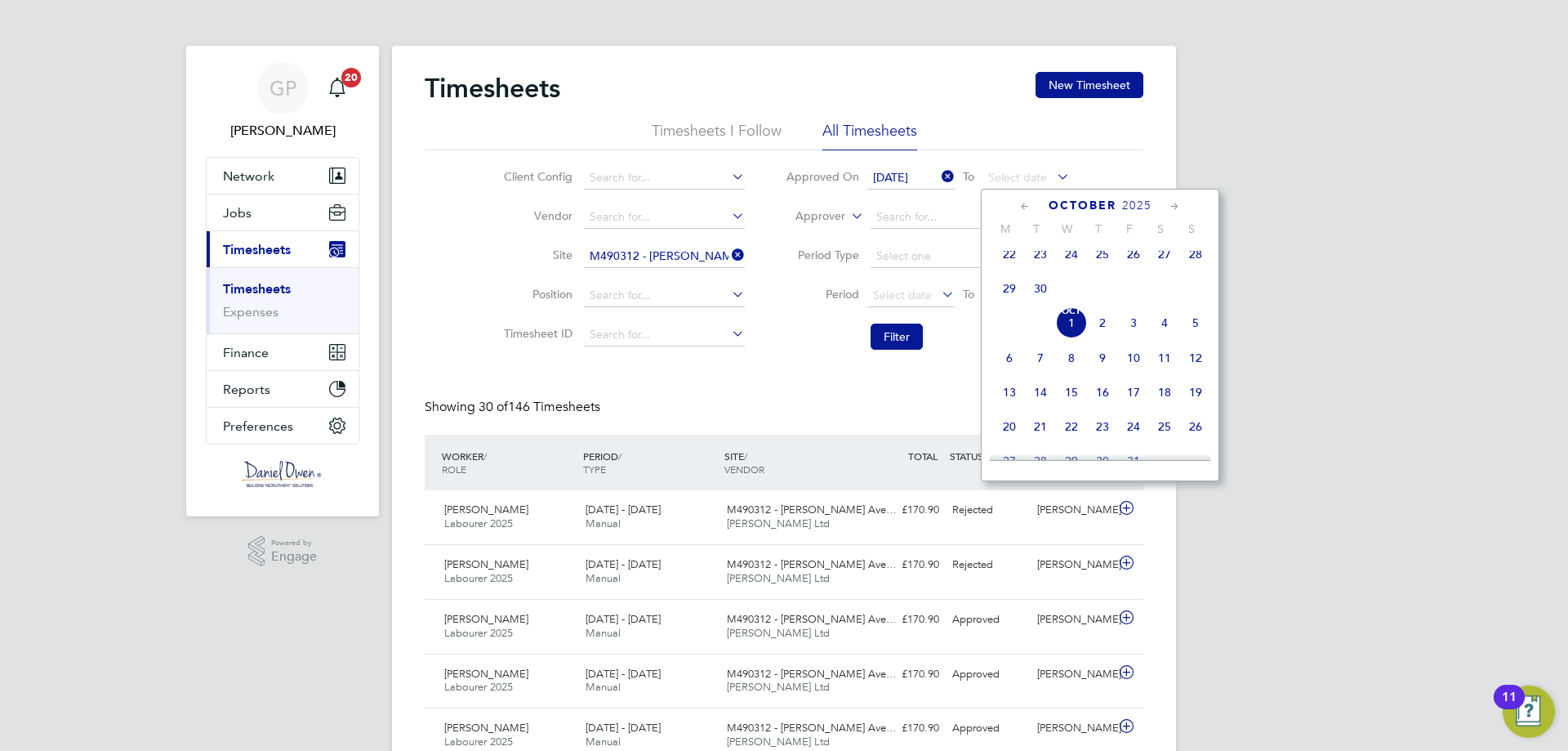
click at [1011, 365] on span "6" at bounding box center [1009, 357] width 31 height 31
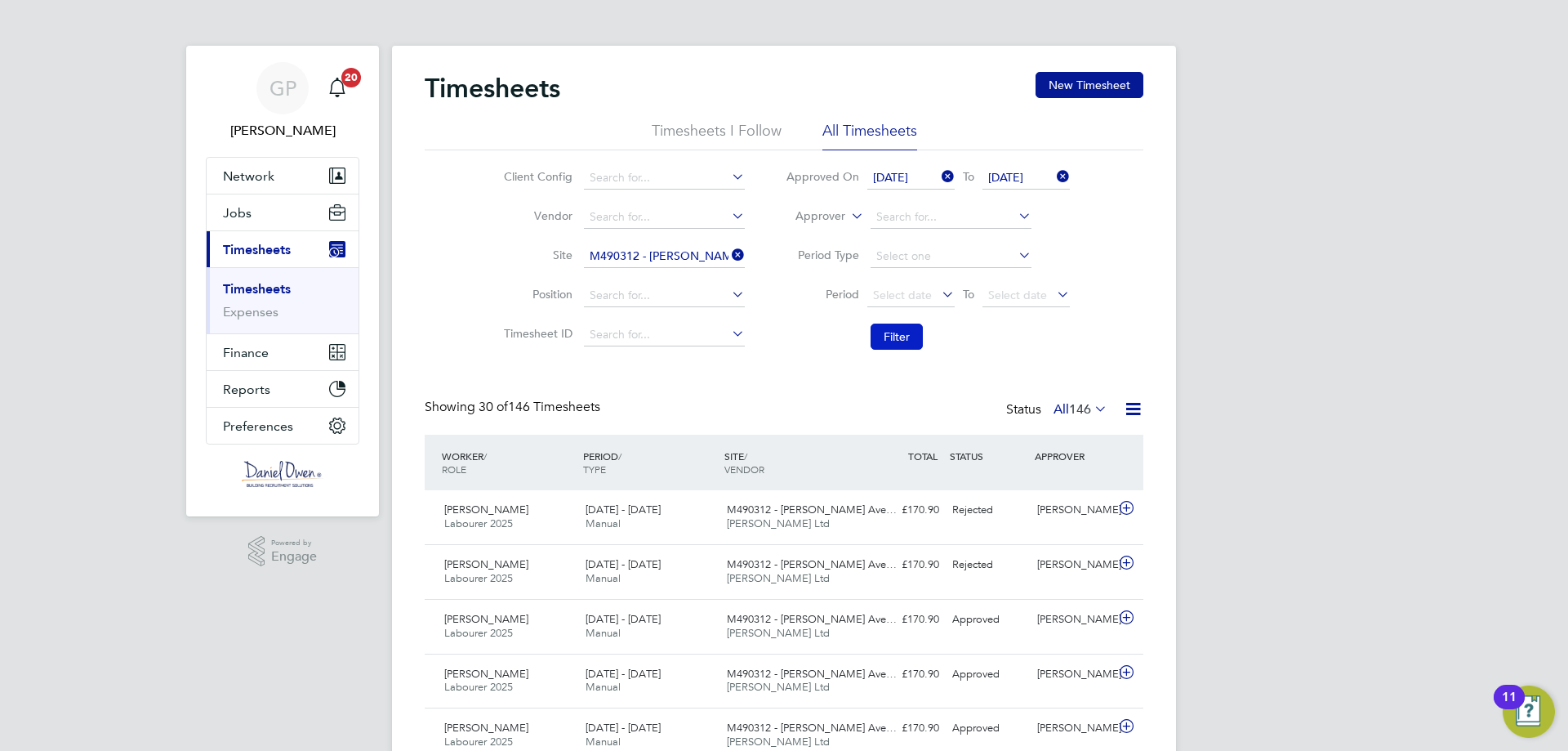
click at [907, 339] on button "Filter" at bounding box center [897, 336] width 53 height 26
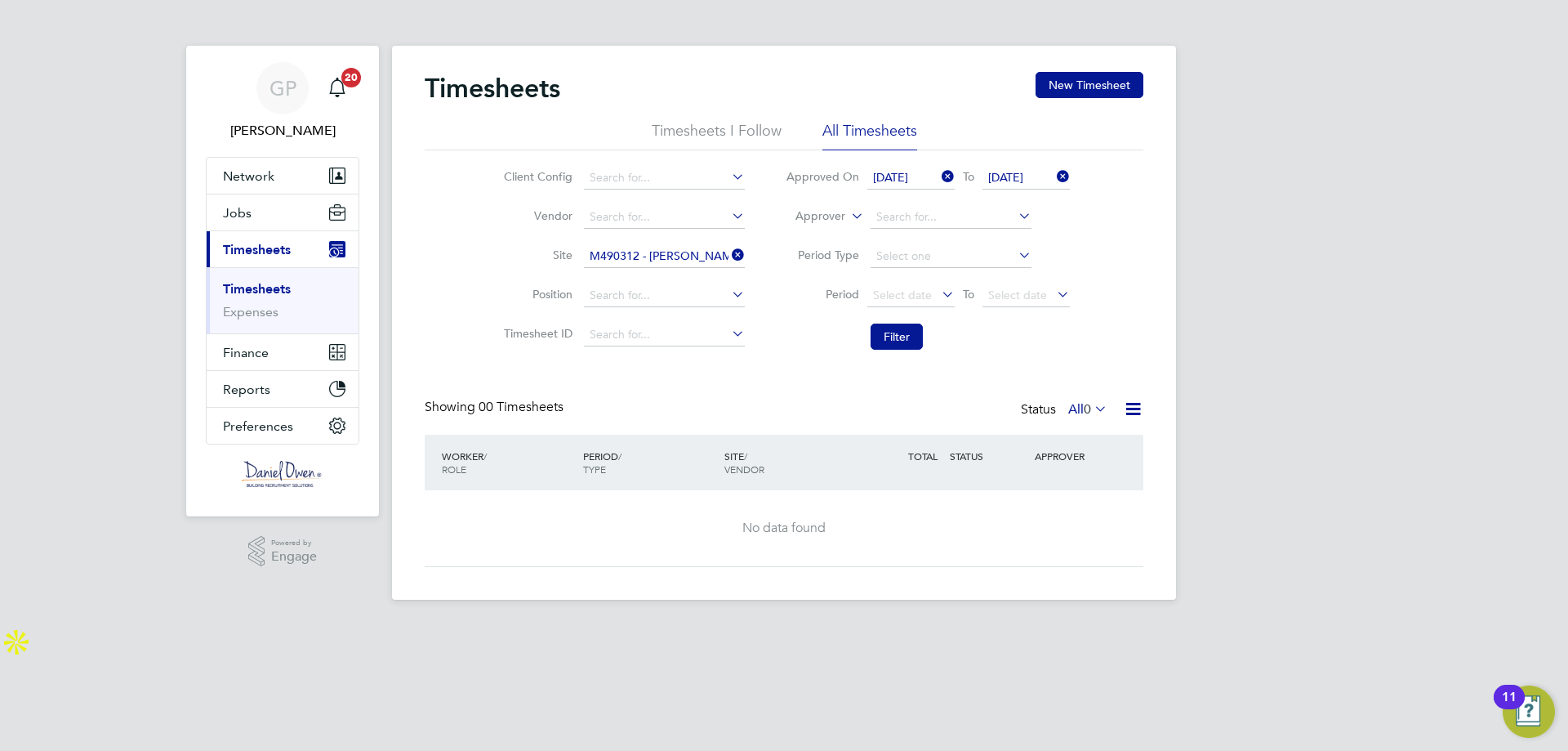
click at [939, 169] on icon at bounding box center [939, 177] width 0 height 23
click at [915, 177] on span "Select date" at bounding box center [902, 178] width 59 height 15
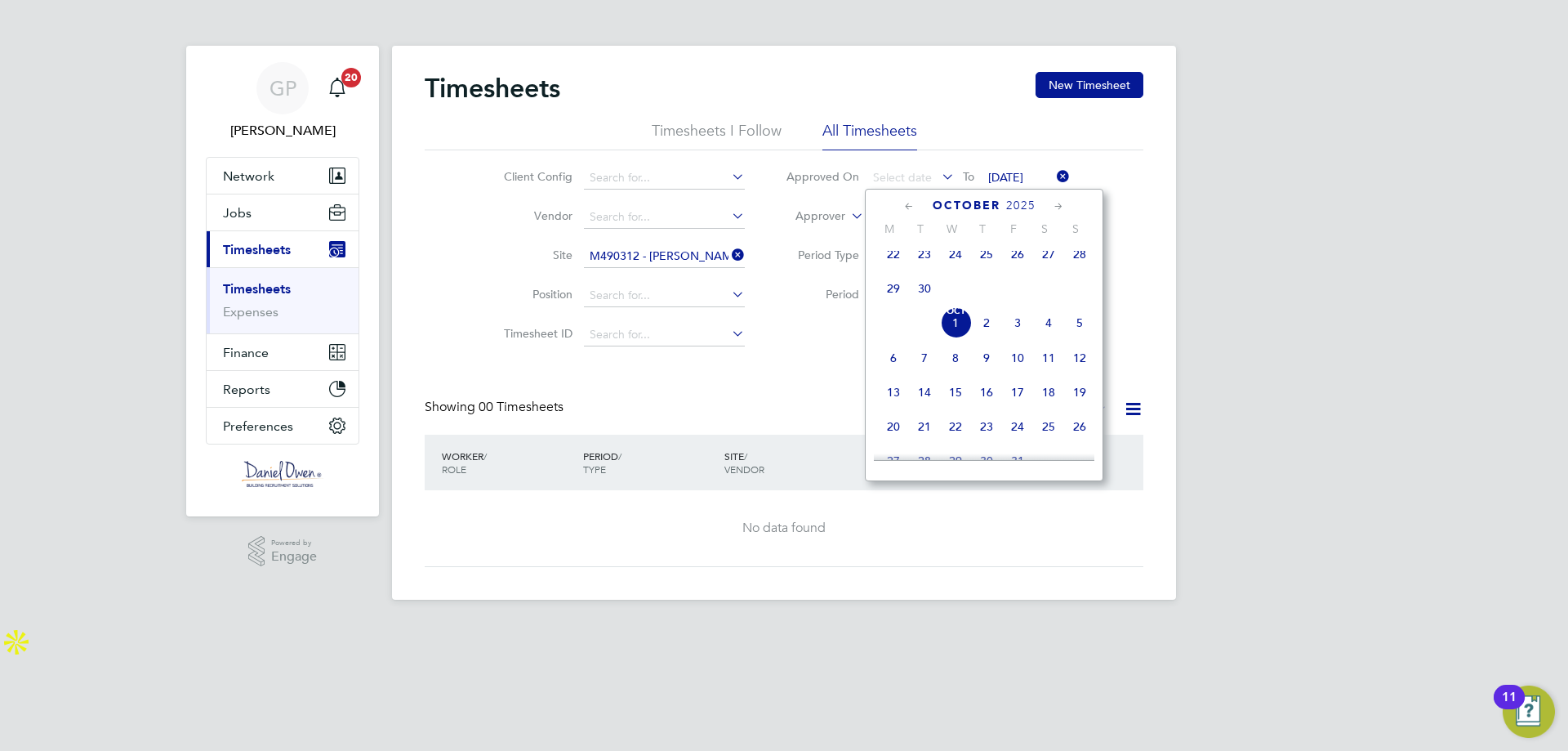
click at [908, 210] on icon at bounding box center [909, 206] width 16 height 18
click at [893, 335] on span "15" at bounding box center [893, 326] width 31 height 31
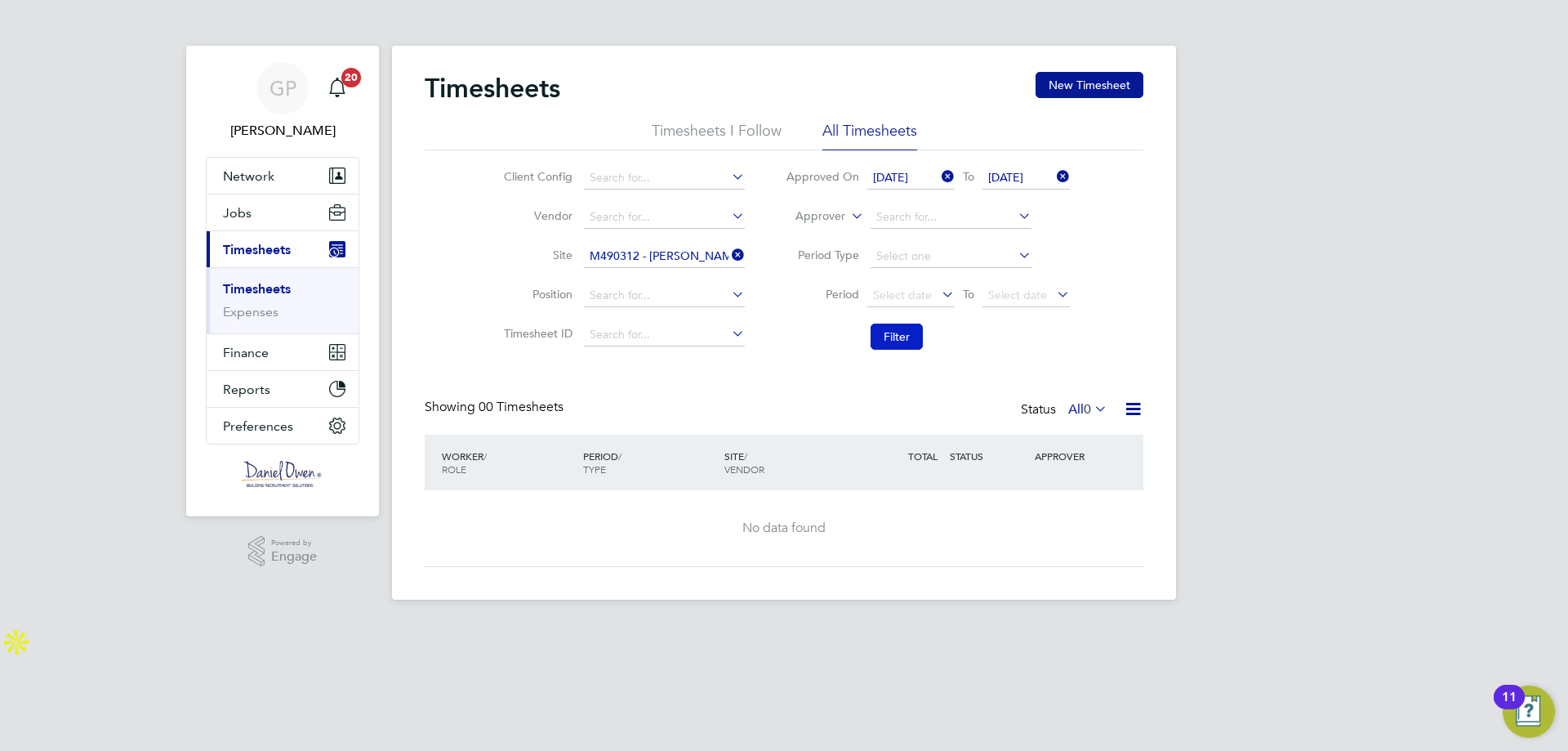
drag, startPoint x: 908, startPoint y: 319, endPoint x: 908, endPoint y: 330, distance: 11.0
click at [908, 325] on li "Filter" at bounding box center [928, 336] width 325 height 42
click at [908, 330] on button "Filter" at bounding box center [897, 336] width 53 height 26
click at [773, 383] on div "Timesheets New Timesheet Timesheets I Follow All Timesheets Client Config Vendo…" at bounding box center [784, 319] width 719 height 495
click at [250, 247] on span "Timesheets" at bounding box center [256, 249] width 68 height 16
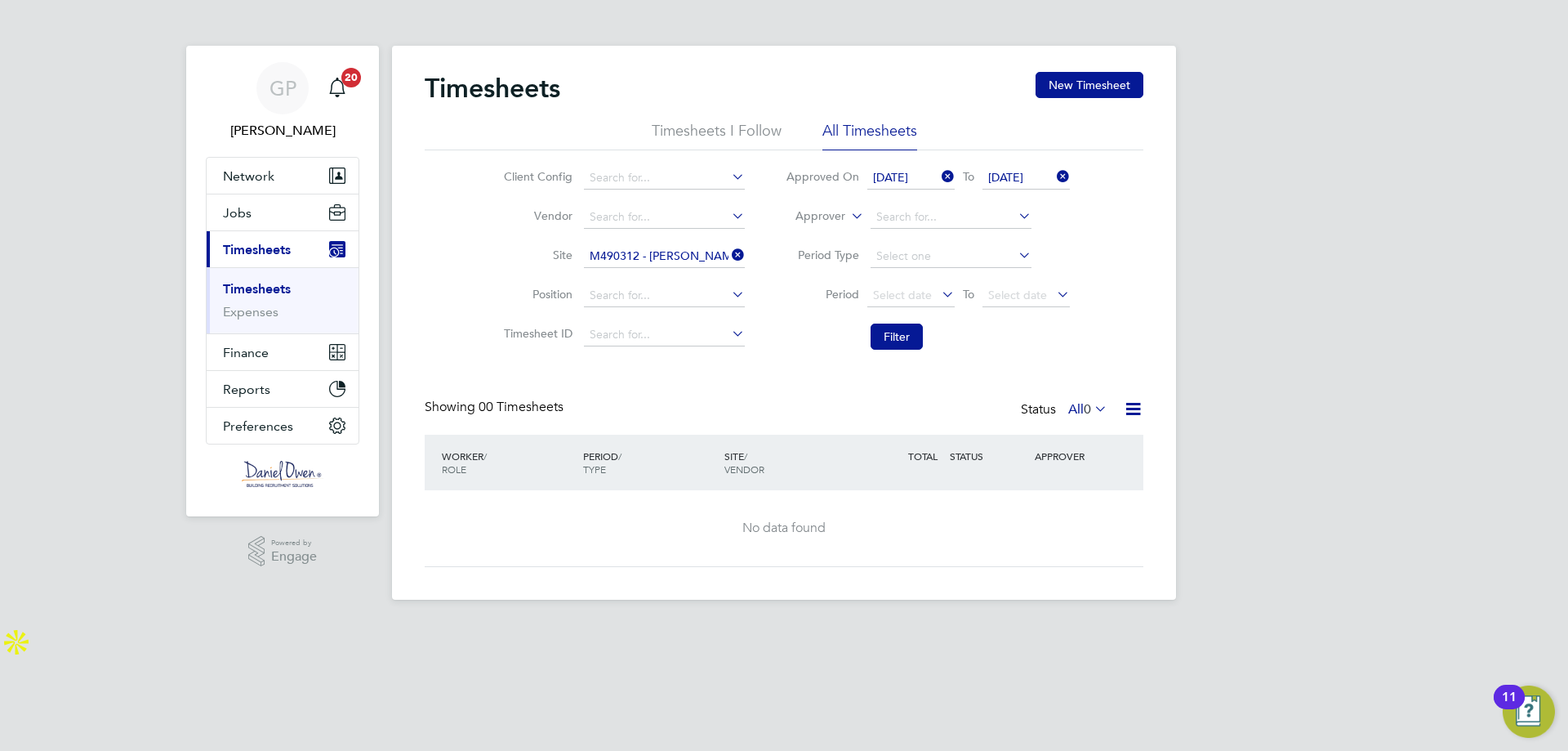
click at [939, 175] on icon at bounding box center [939, 177] width 0 height 23
click at [722, 132] on li "Timesheets I Follow" at bounding box center [717, 135] width 130 height 29
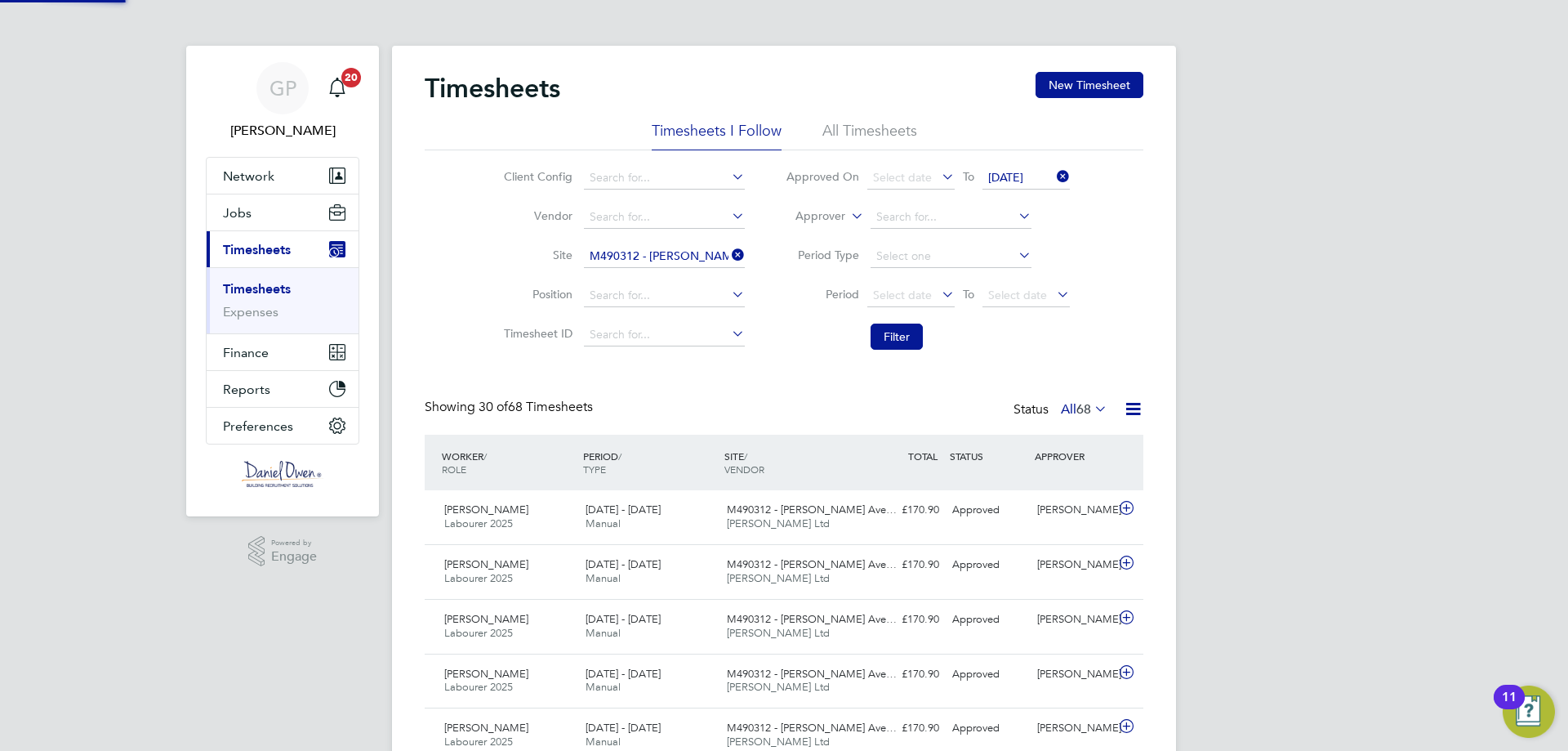
scroll to position [41, 142]
click at [1053, 172] on icon at bounding box center [1053, 177] width 0 height 23
click at [1128, 85] on button "New Timesheet" at bounding box center [1089, 85] width 108 height 26
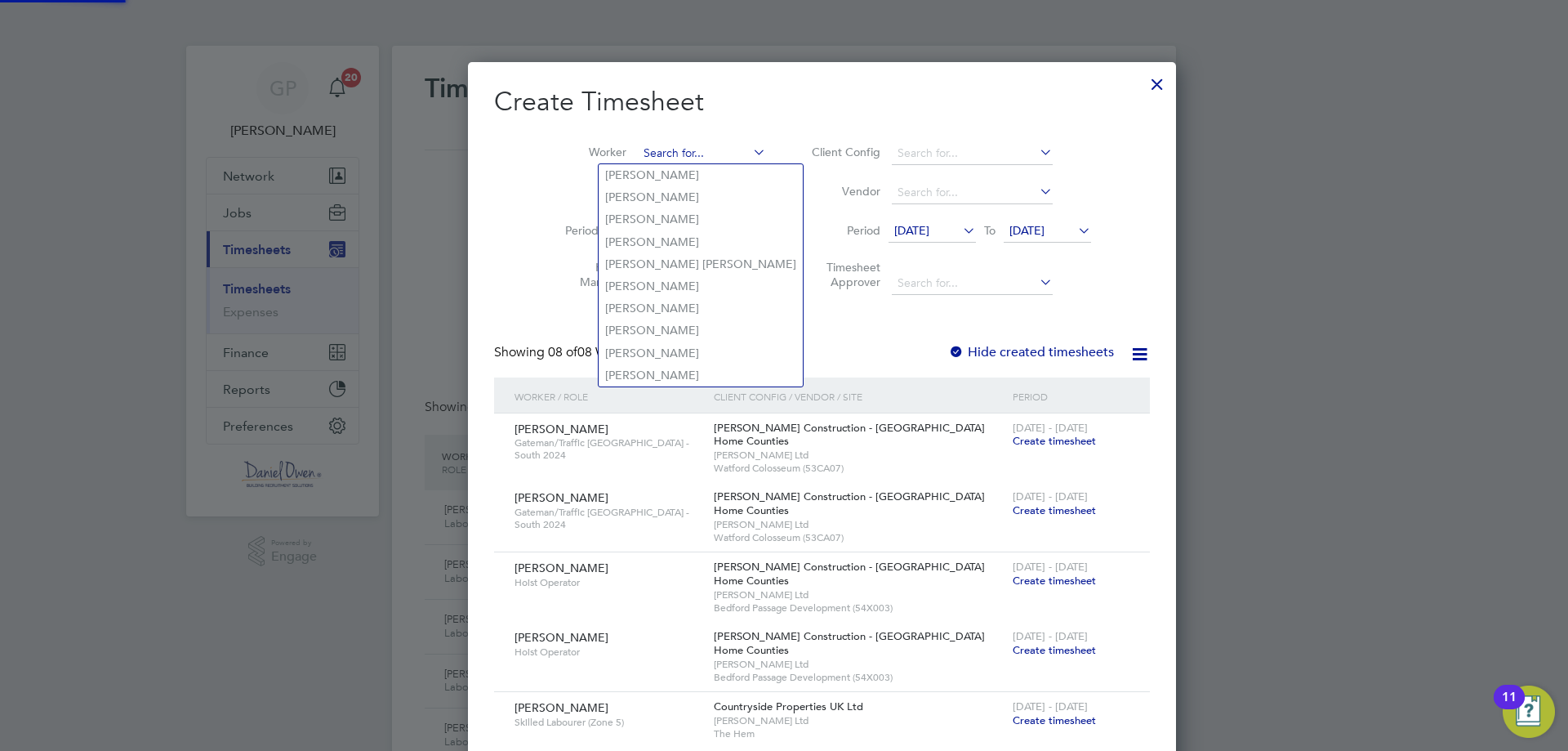
click at [638, 155] on input at bounding box center [702, 153] width 128 height 23
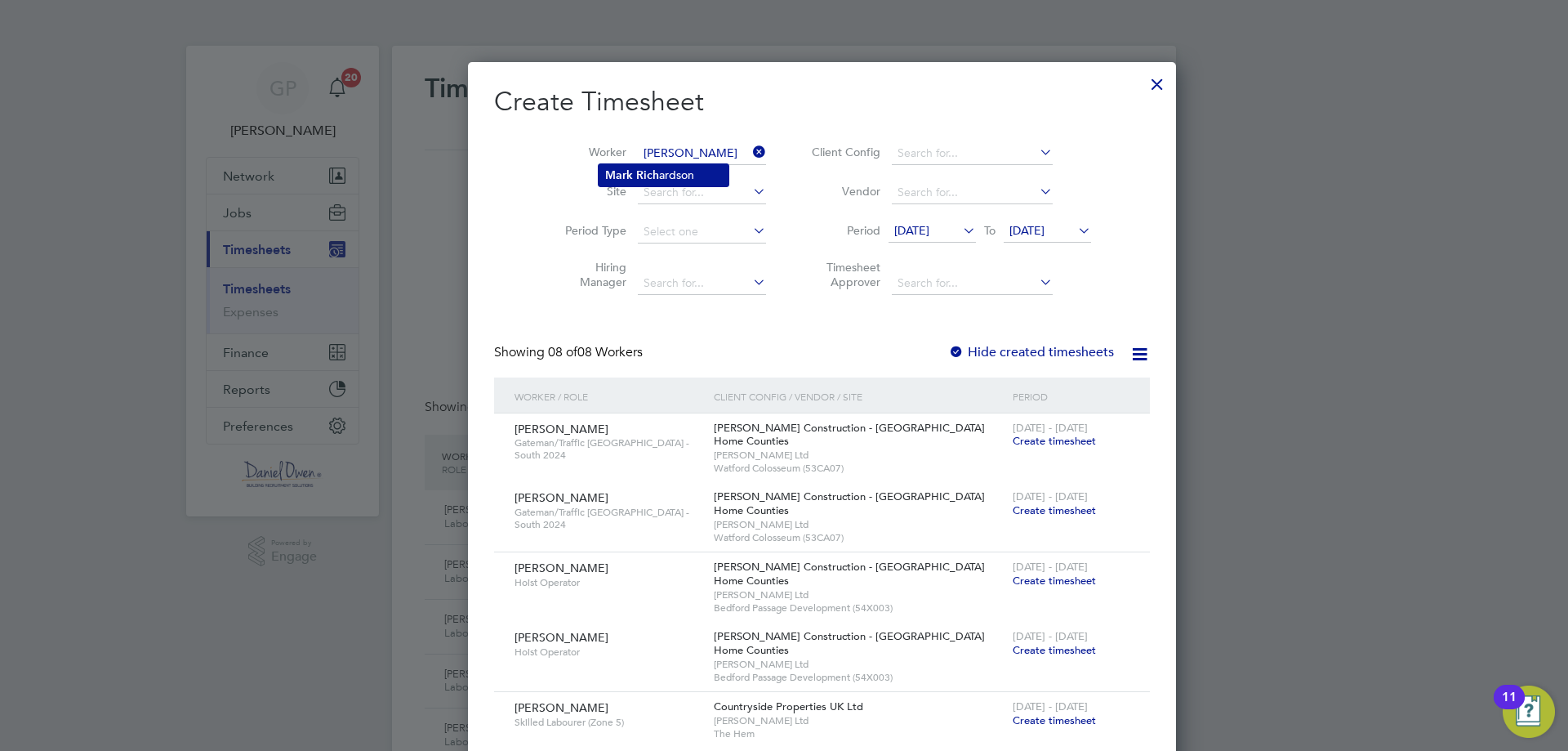
click at [650, 172] on b "Rich" at bounding box center [647, 175] width 23 height 14
type input "[PERSON_NAME]"
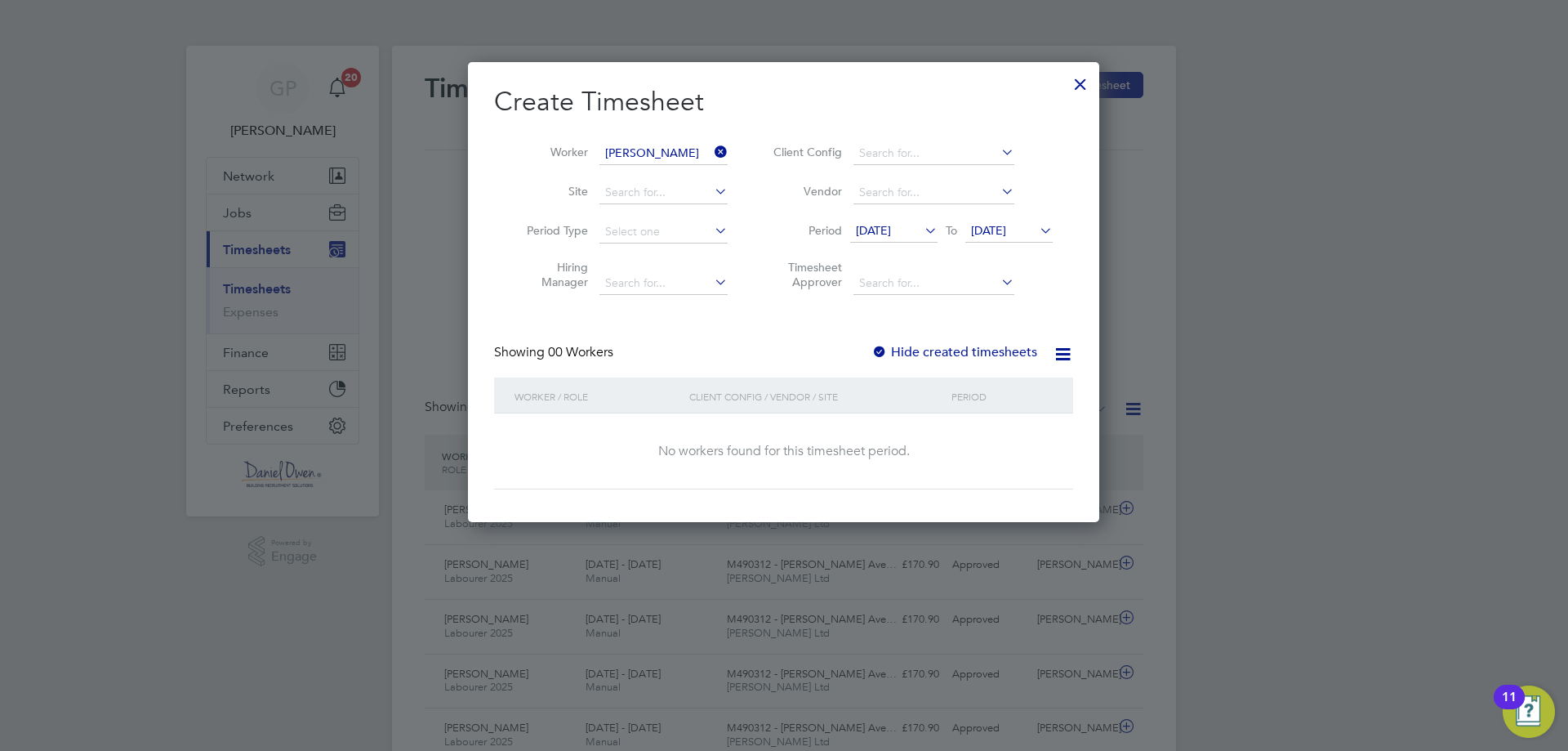
click at [922, 234] on icon at bounding box center [922, 230] width 0 height 23
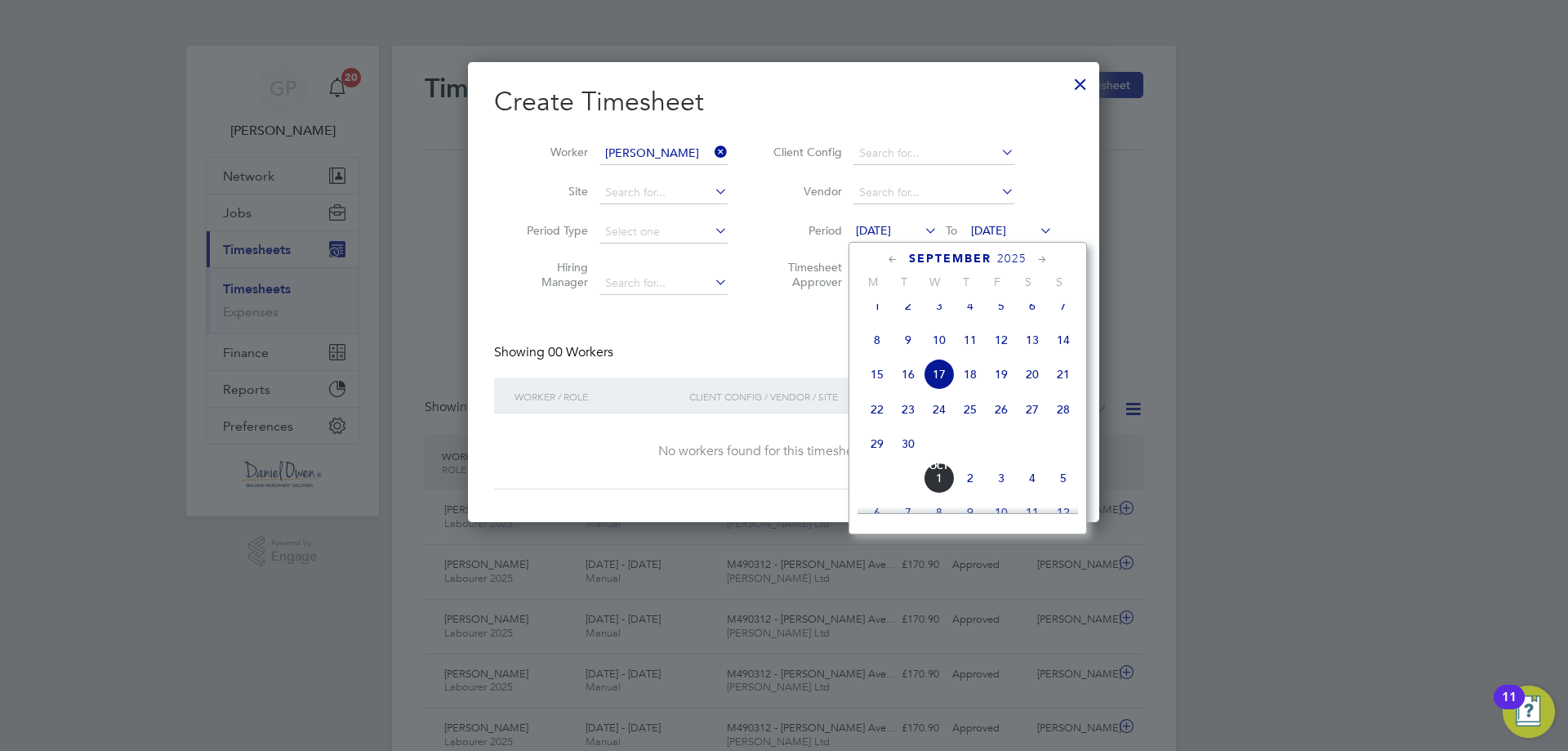
click at [877, 421] on span "22" at bounding box center [877, 409] width 31 height 31
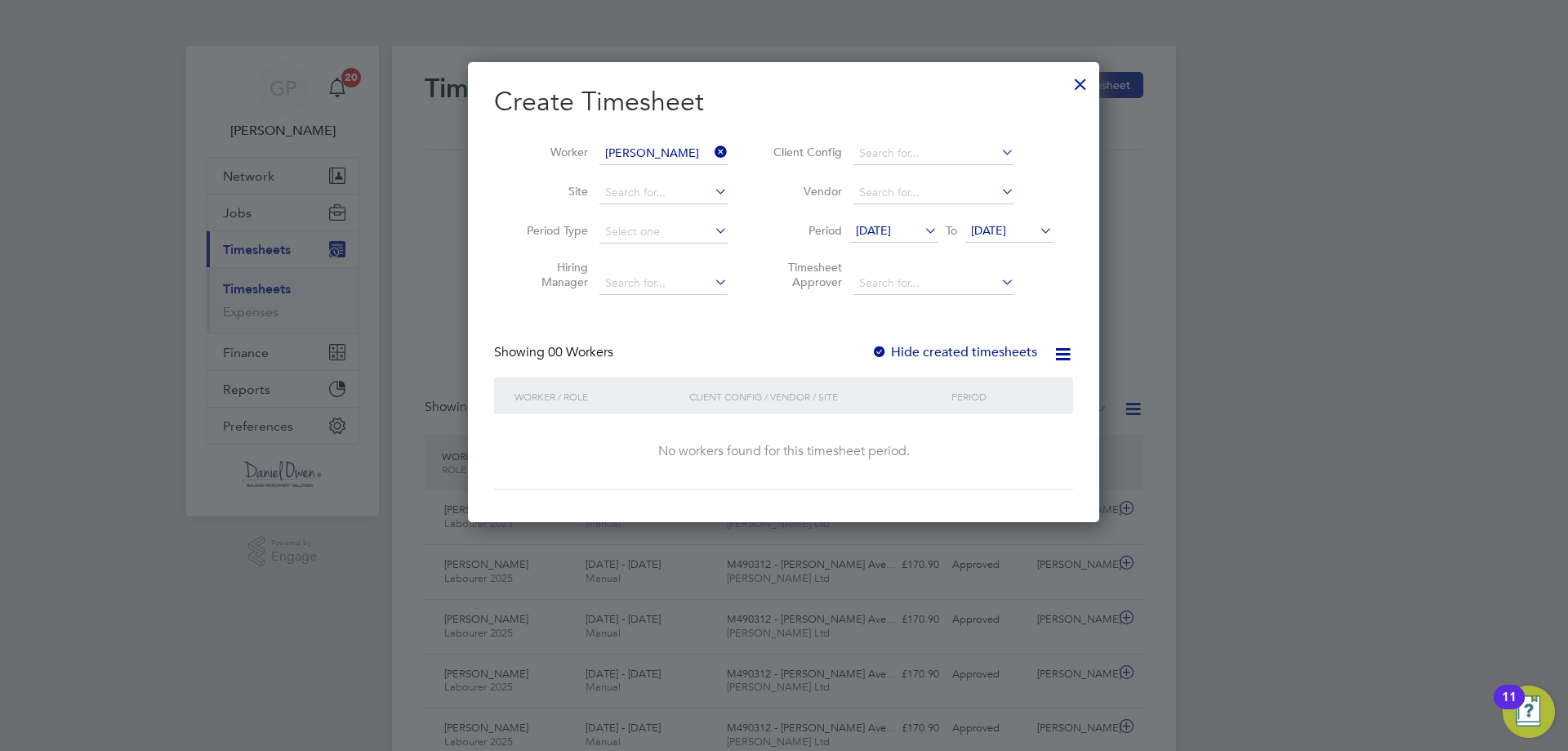
click at [1036, 227] on icon at bounding box center [1036, 230] width 0 height 23
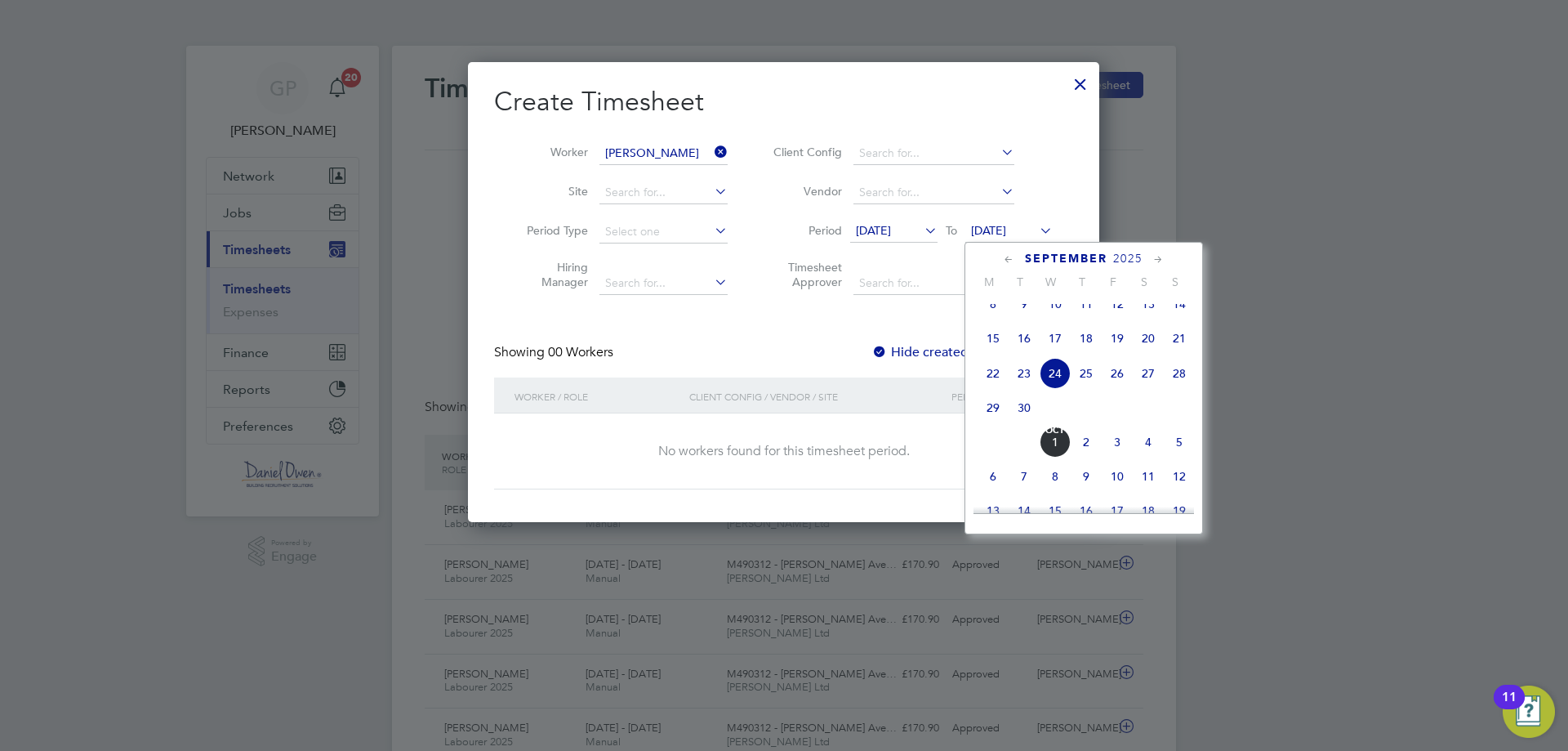
click at [1125, 387] on span "26" at bounding box center [1117, 373] width 31 height 31
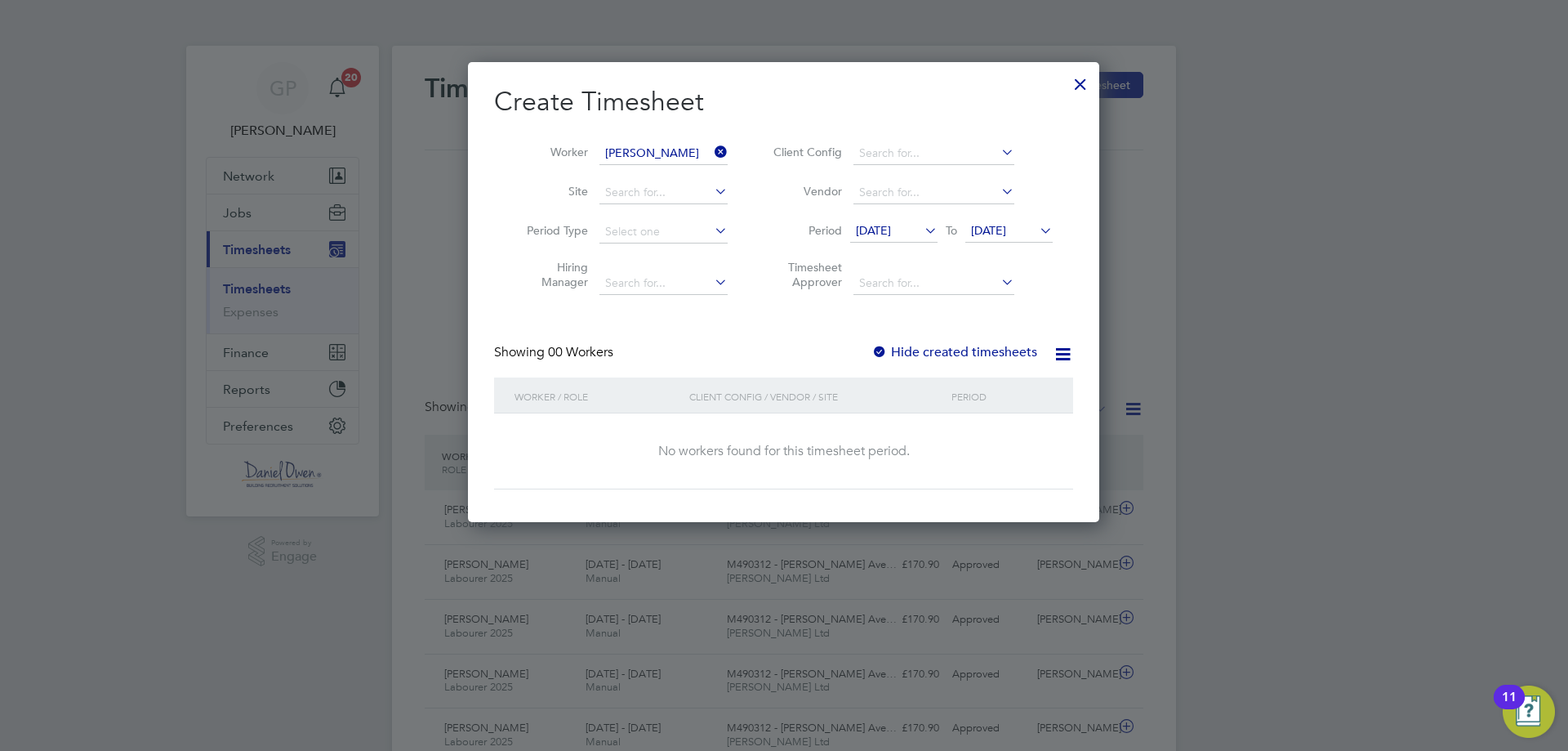
click at [922, 228] on icon at bounding box center [922, 230] width 0 height 23
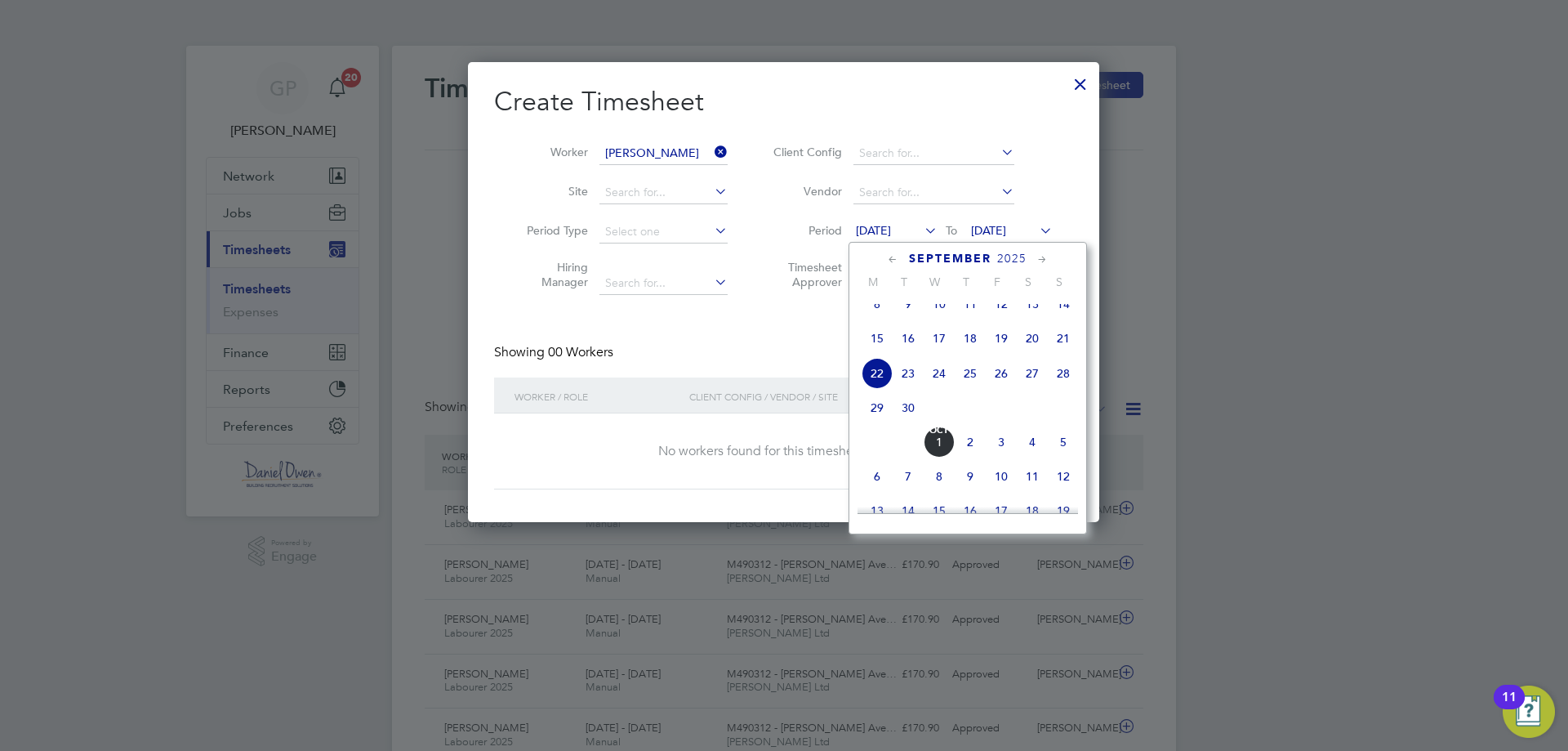
click at [769, 328] on div "Create Timesheet Worker [PERSON_NAME] Site Period Type Hiring Manager Client Co…" at bounding box center [784, 287] width 579 height 404
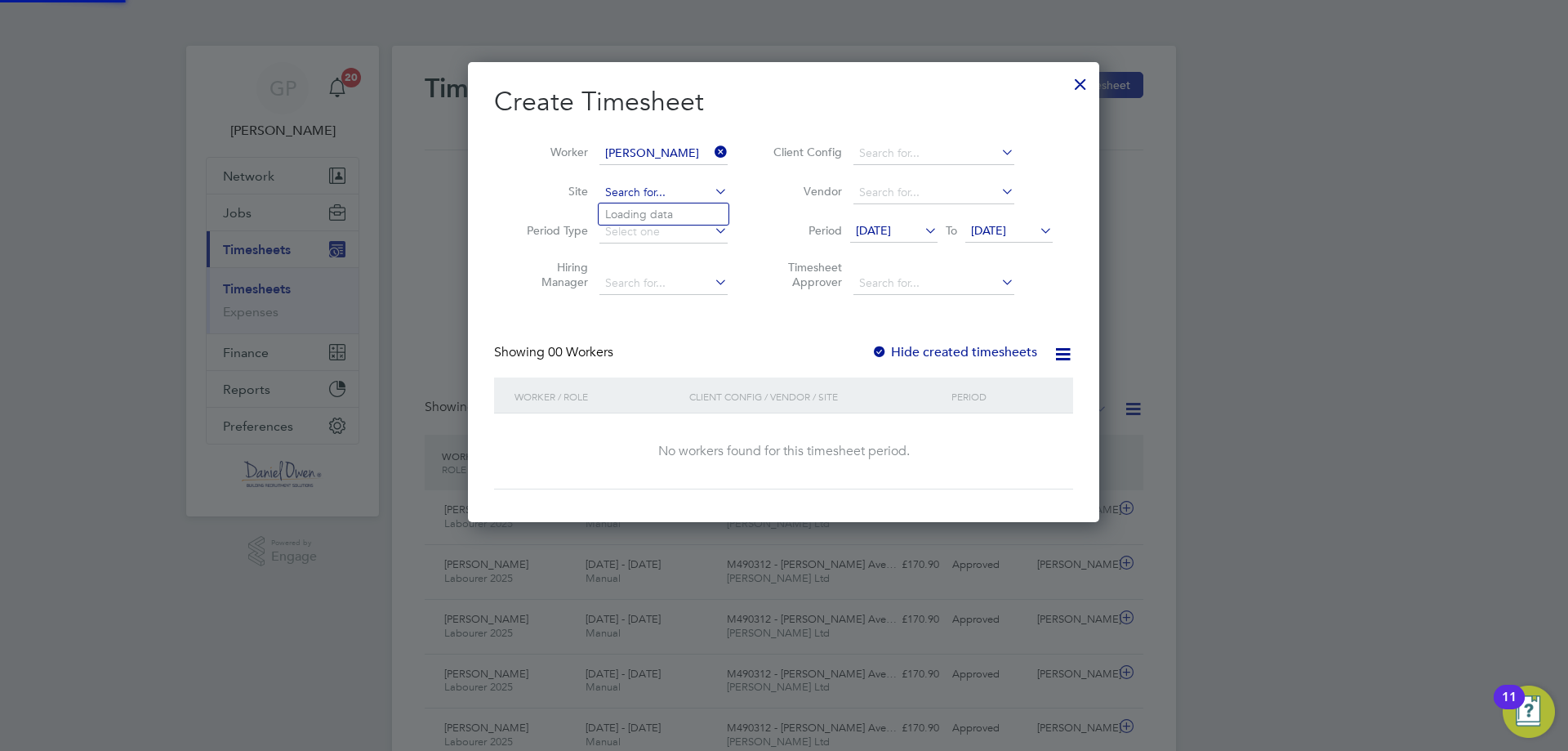
click at [683, 193] on input at bounding box center [663, 193] width 128 height 23
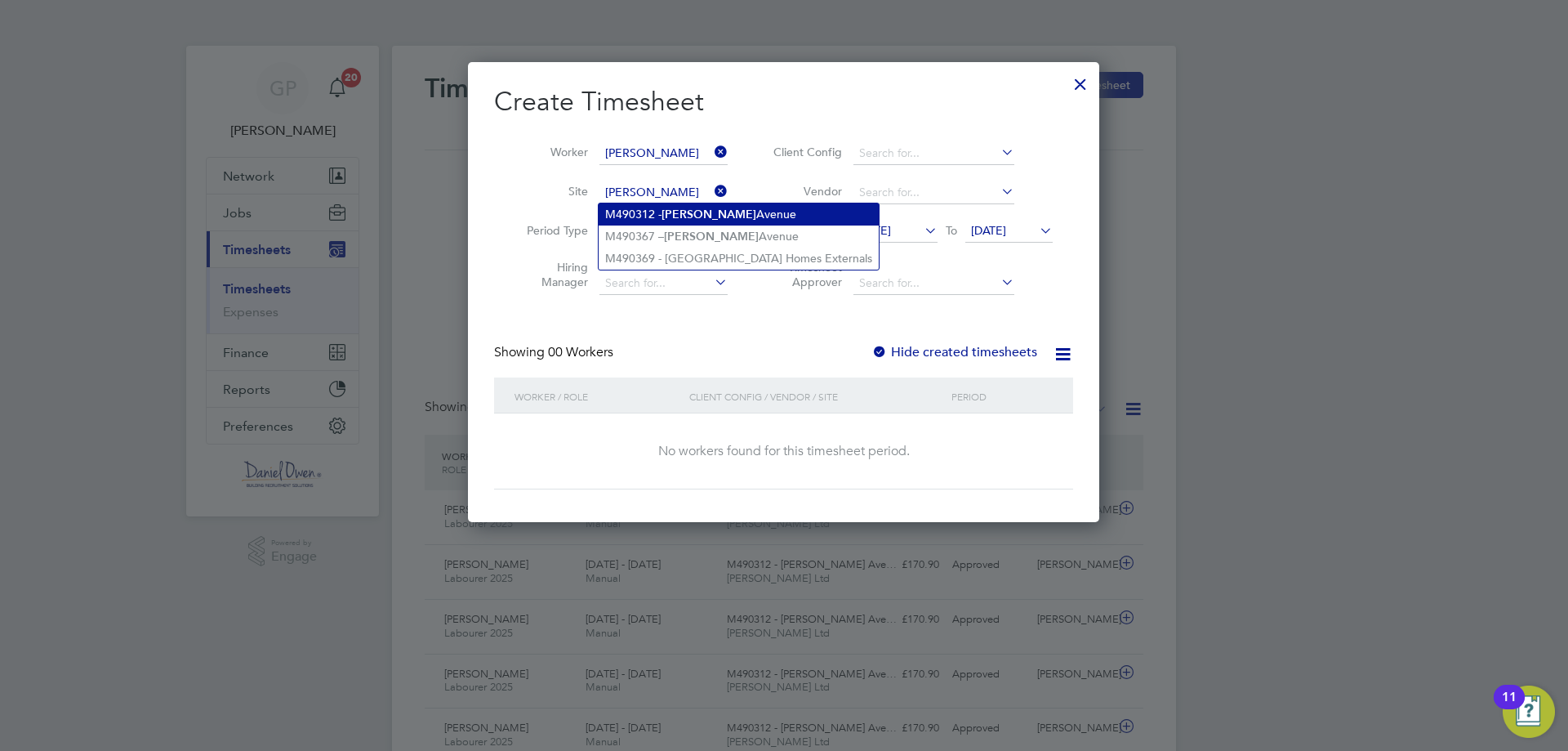
type input "[PERSON_NAME]"
click at [676, 215] on b "[PERSON_NAME]" at bounding box center [708, 214] width 95 height 14
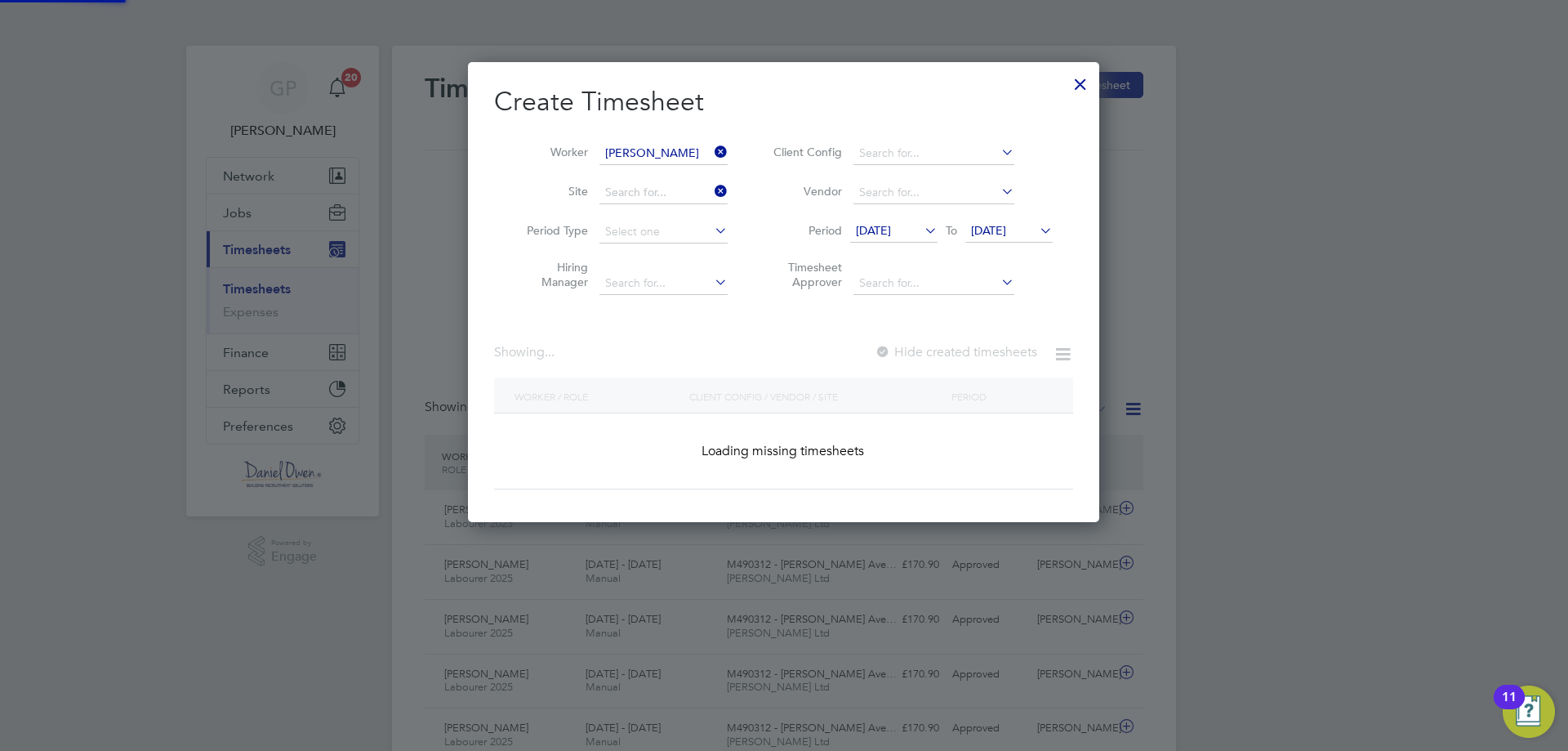
type input "M490312 - [PERSON_NAME][GEOGRAPHIC_DATA]"
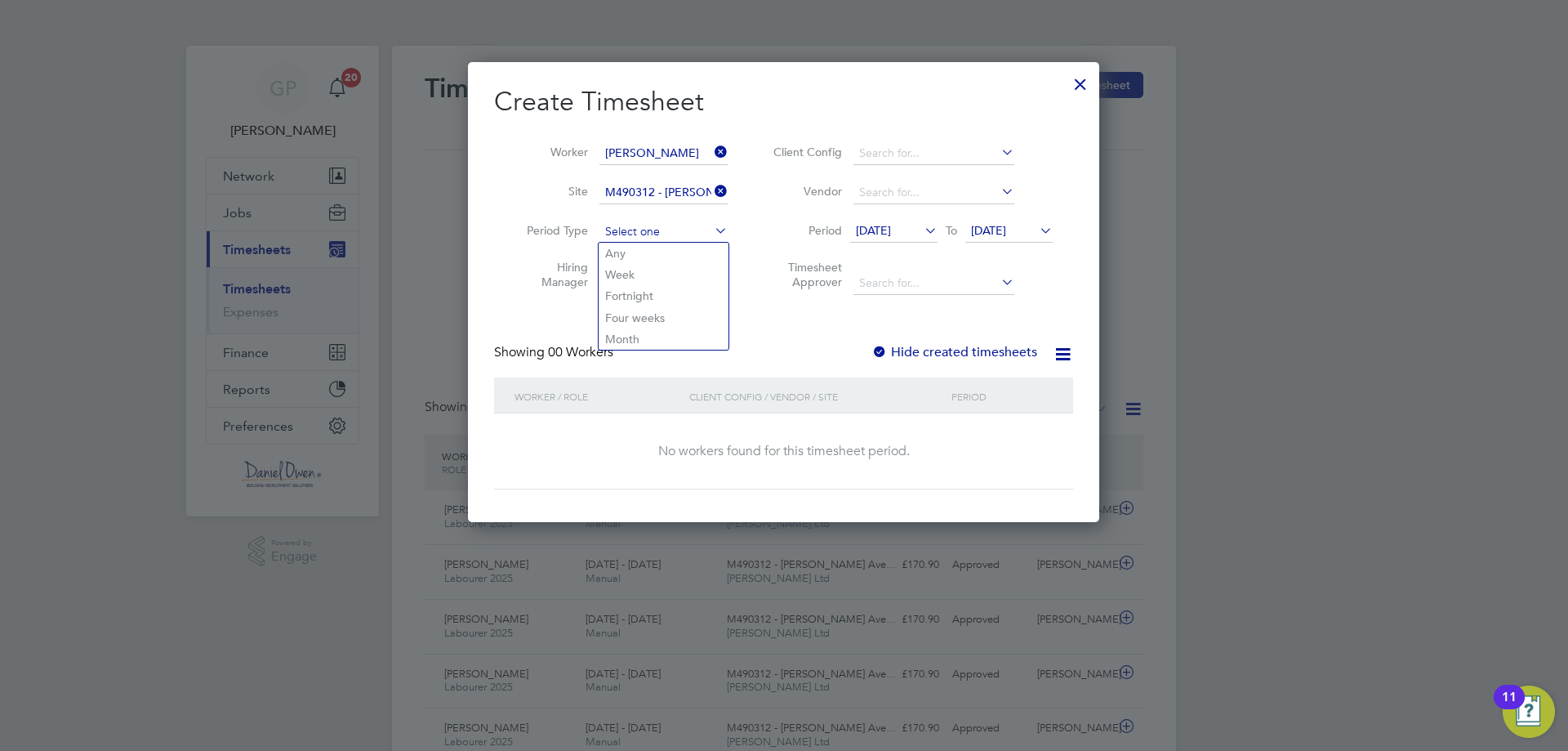
click at [635, 232] on input at bounding box center [663, 232] width 128 height 23
click at [623, 270] on li "Week" at bounding box center [663, 274] width 130 height 22
type input "Week"
click at [645, 281] on input at bounding box center [663, 283] width 128 height 23
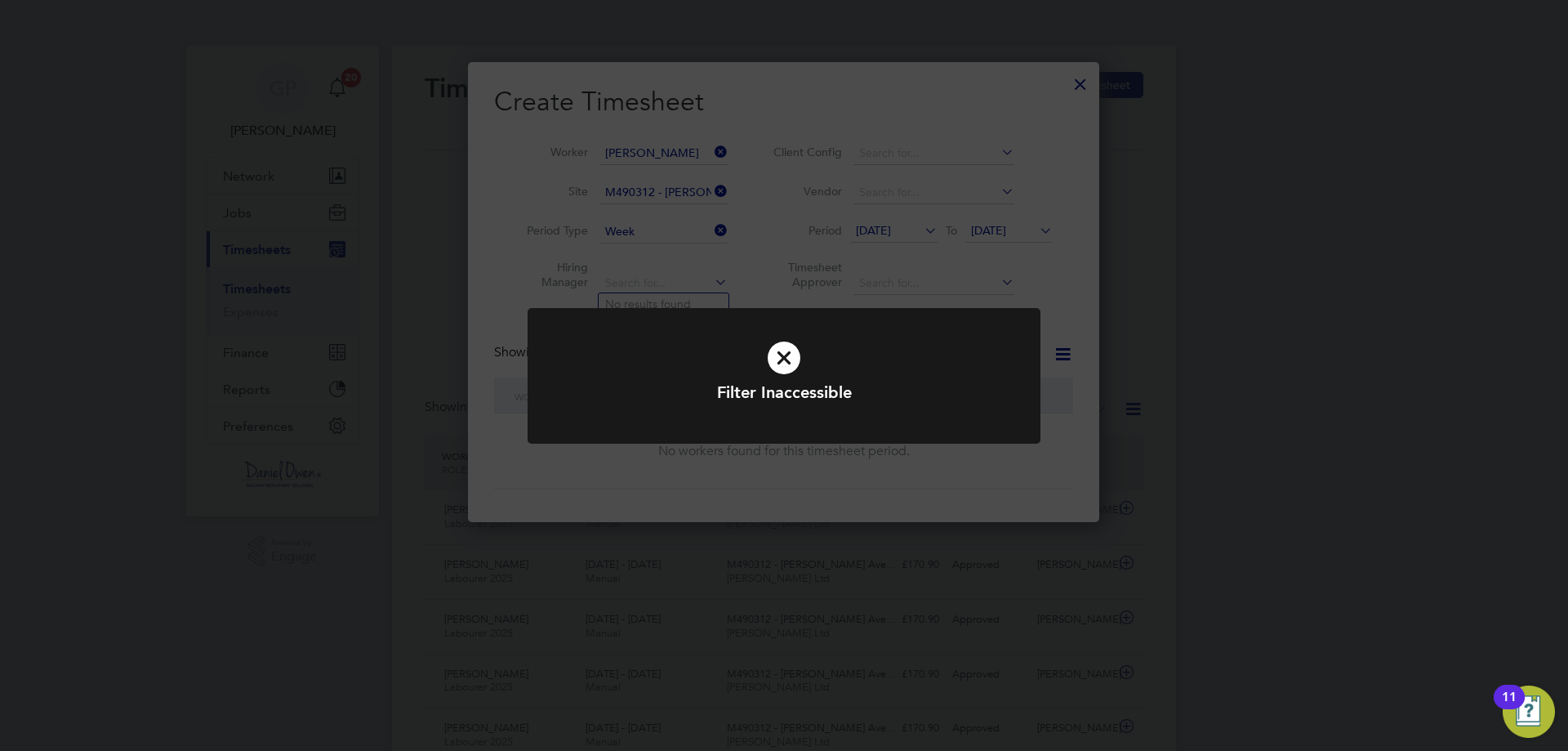
click at [784, 345] on icon at bounding box center [784, 358] width 425 height 64
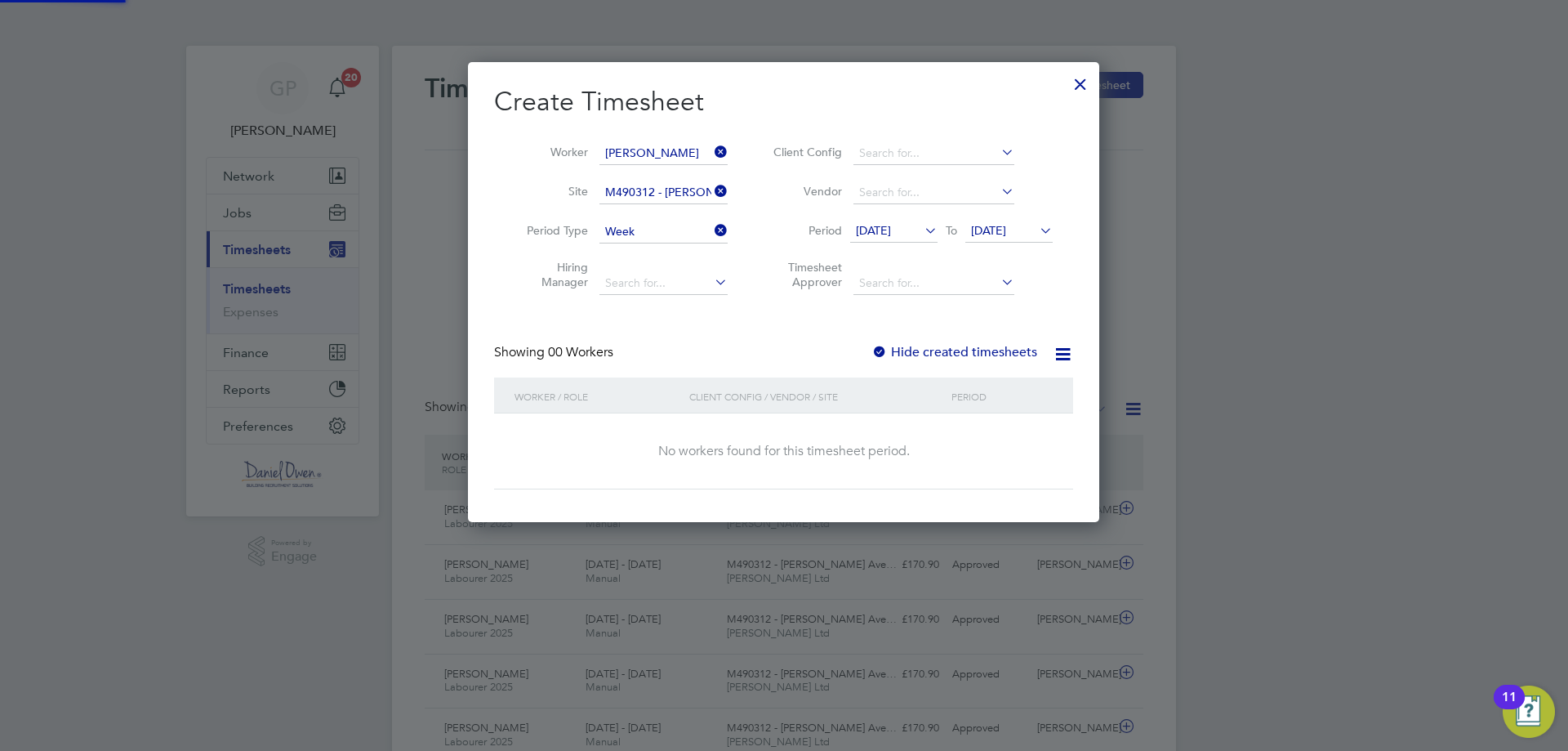
click at [759, 262] on li "Timesheet Approver" at bounding box center [910, 277] width 325 height 52
click at [1083, 75] on div at bounding box center [1079, 80] width 29 height 29
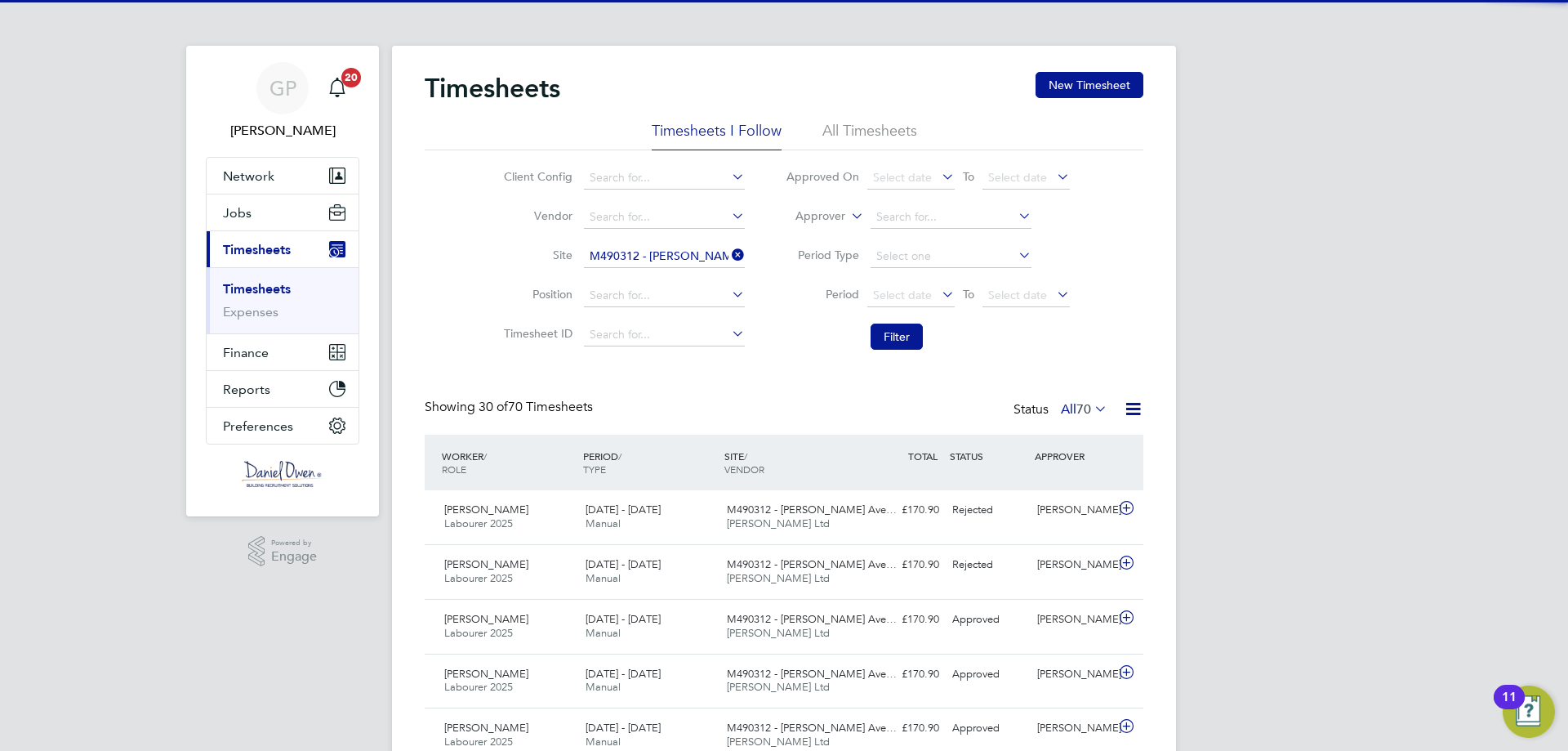
scroll to position [8, 8]
